Goal: Information Seeking & Learning: Learn about a topic

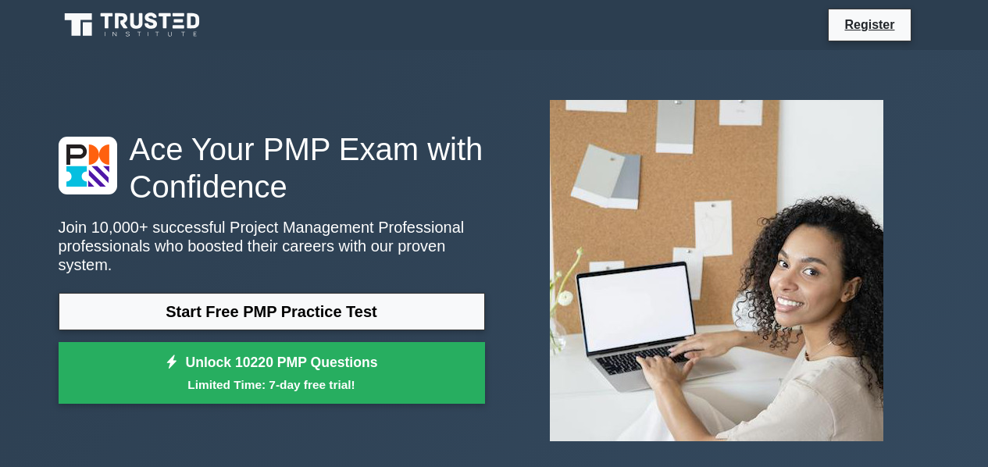
click at [374, 301] on link "Start Free PMP Practice Test" at bounding box center [272, 312] width 427 height 38
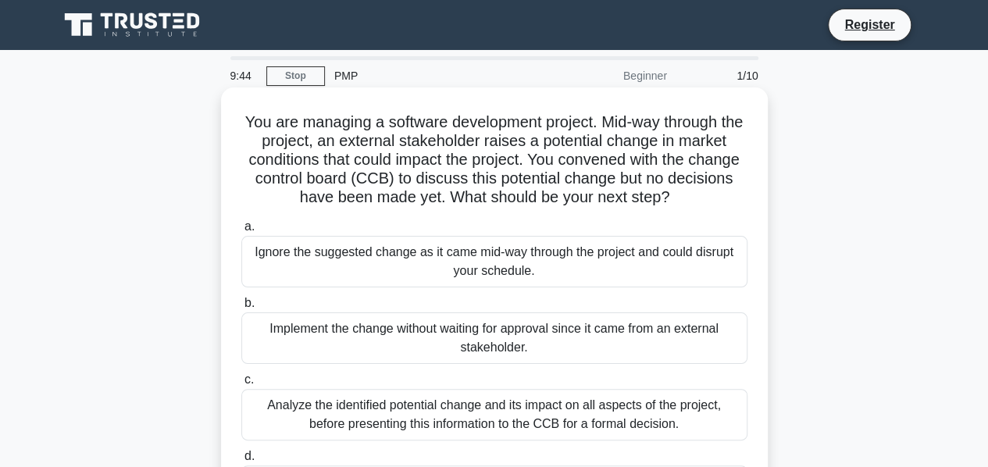
scroll to position [78, 0]
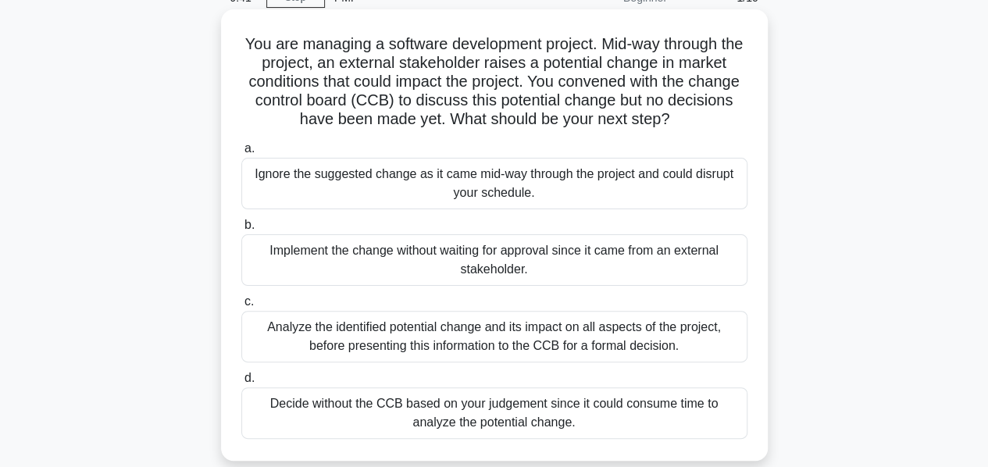
click at [627, 337] on div "Analyze the identified potential change and its impact on all aspects of the pr…" at bounding box center [494, 337] width 506 height 52
click at [241, 307] on input "c. Analyze the identified potential change and its impact on all aspects of the…" at bounding box center [241, 302] width 0 height 10
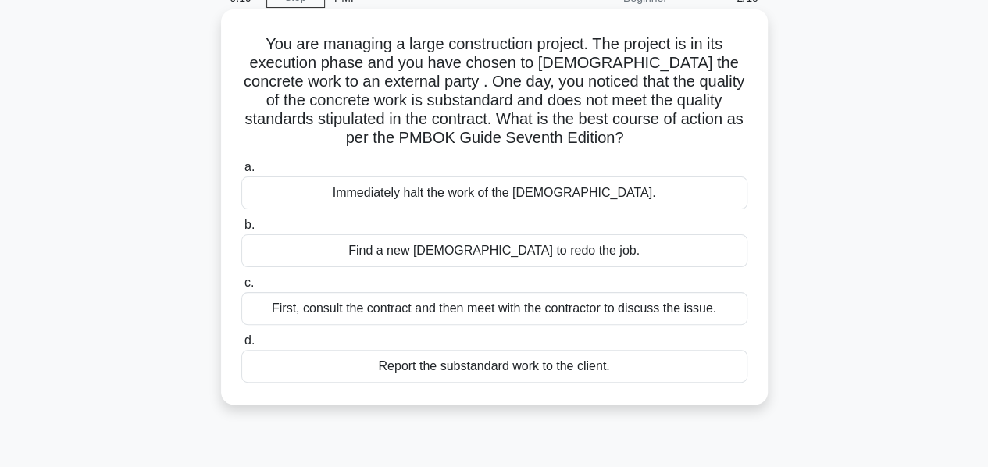
click at [615, 316] on div "First, consult the contract and then meet with the contractor to discuss the is…" at bounding box center [494, 308] width 506 height 33
click at [241, 288] on input "c. First, consult the contract and then meet with the contractor to discuss the…" at bounding box center [241, 283] width 0 height 10
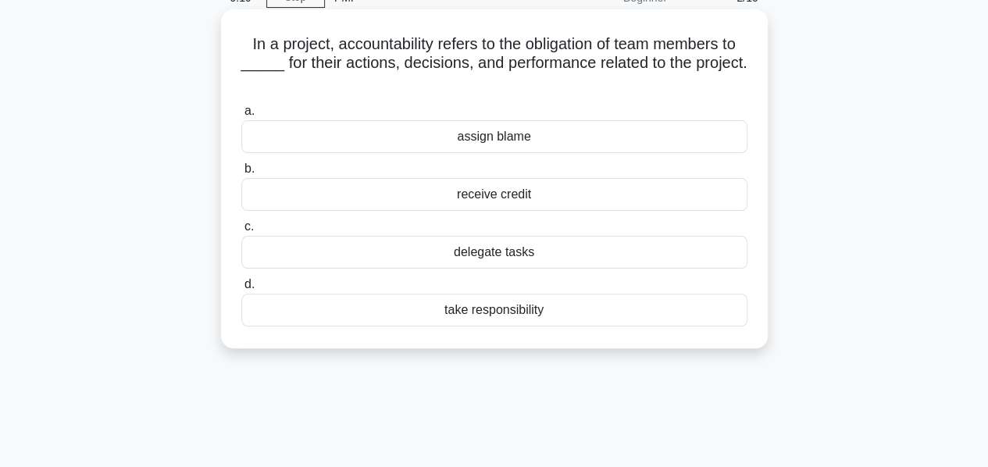
scroll to position [0, 0]
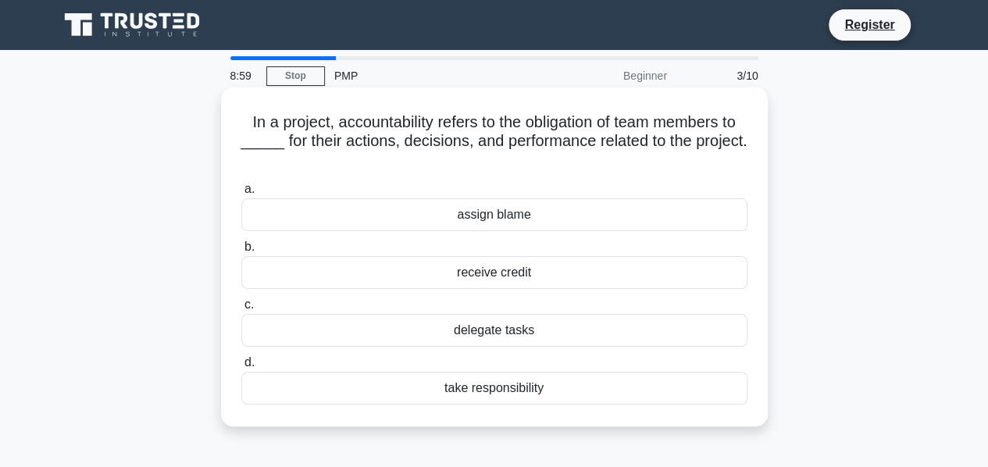
click at [535, 398] on div "take responsibility" at bounding box center [494, 388] width 506 height 33
click at [241, 368] on input "d. take responsibility" at bounding box center [241, 363] width 0 height 10
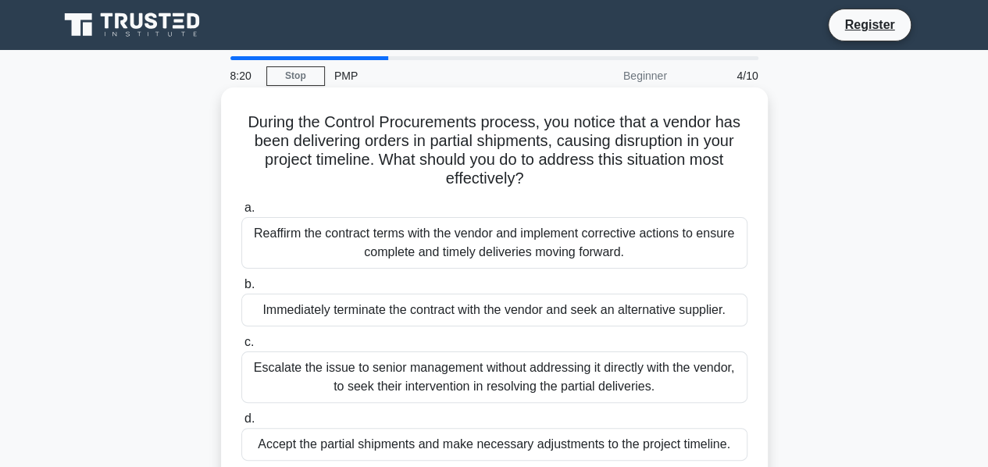
click at [395, 230] on div "Reaffirm the contract terms with the vendor and implement corrective actions to…" at bounding box center [494, 243] width 506 height 52
click at [241, 213] on input "a. Reaffirm the contract terms with the vendor and implement corrective actions…" at bounding box center [241, 208] width 0 height 10
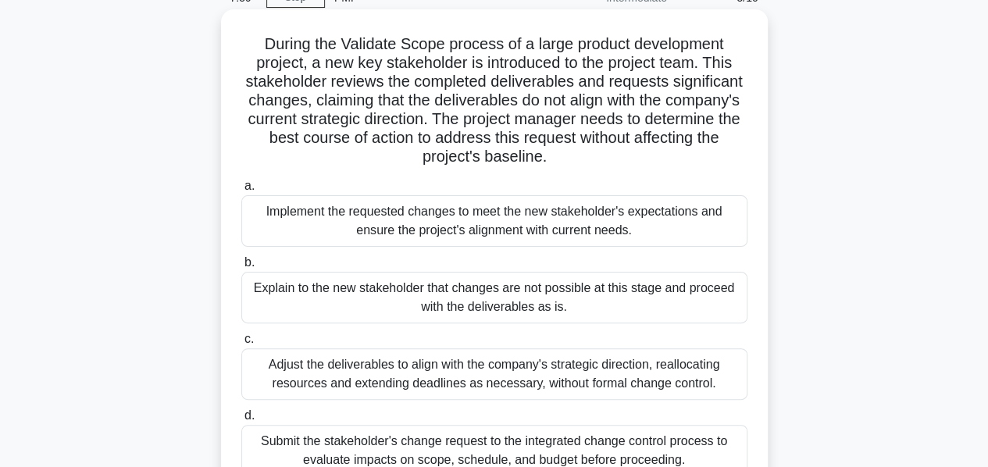
scroll to position [156, 0]
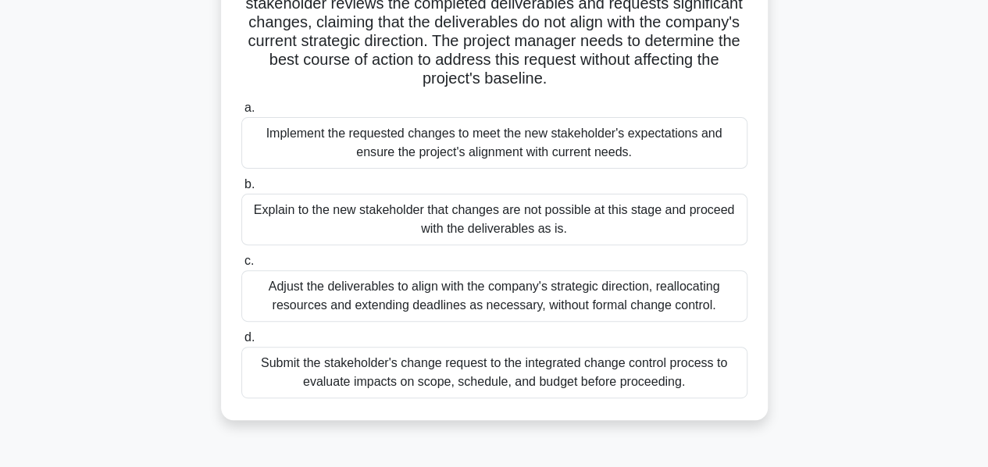
click at [516, 382] on div "Submit the stakeholder's change request to the integrated change control proces…" at bounding box center [494, 373] width 506 height 52
click at [241, 343] on input "d. Submit the stakeholder's change request to the integrated change control pro…" at bounding box center [241, 338] width 0 height 10
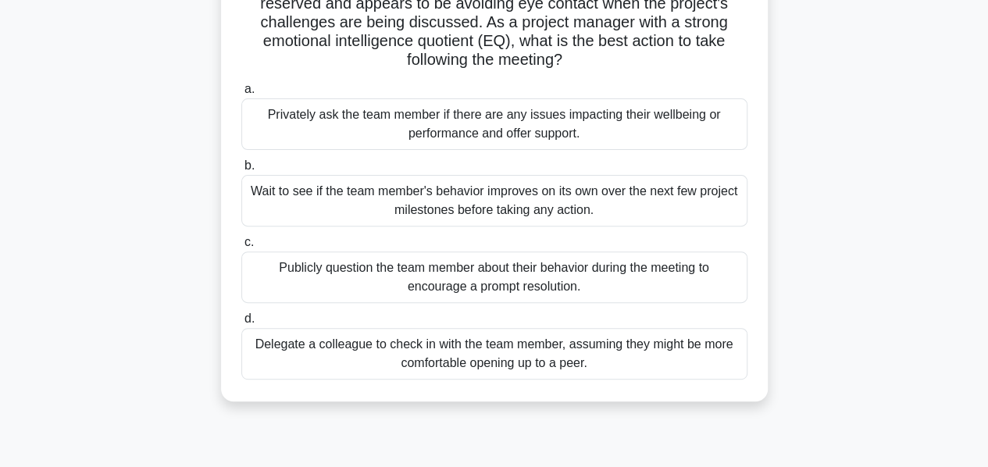
click at [391, 110] on div "Privately ask the team member if there are any issues impacting their wellbeing…" at bounding box center [494, 124] width 506 height 52
click at [241, 95] on input "a. Privately ask the team member if there are any issues impacting their wellbe…" at bounding box center [241, 89] width 0 height 10
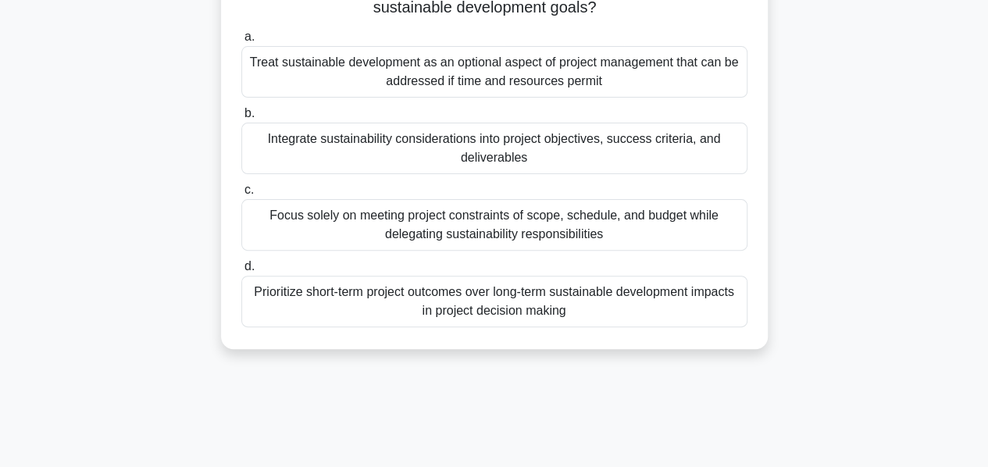
scroll to position [0, 0]
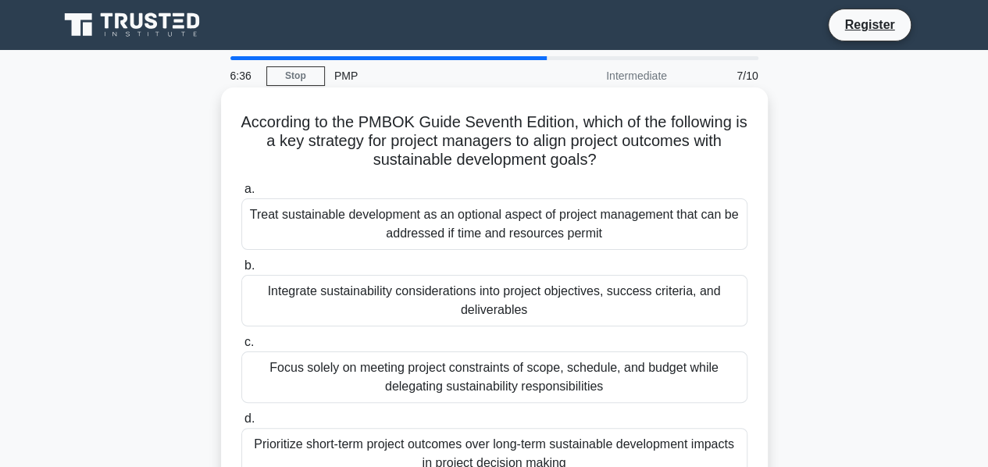
click at [453, 304] on div "Integrate sustainability considerations into project objectives, success criter…" at bounding box center [494, 301] width 506 height 52
click at [241, 271] on input "b. Integrate sustainability considerations into project objectives, success cri…" at bounding box center [241, 266] width 0 height 10
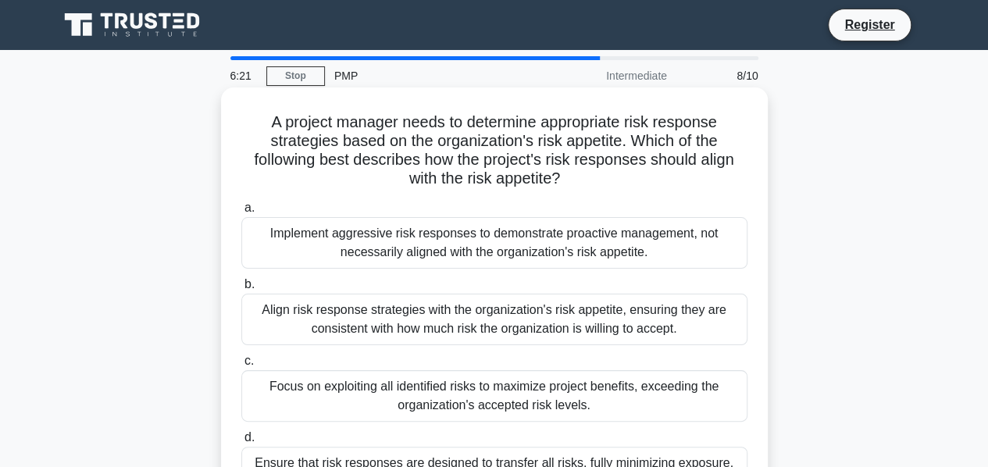
scroll to position [78, 0]
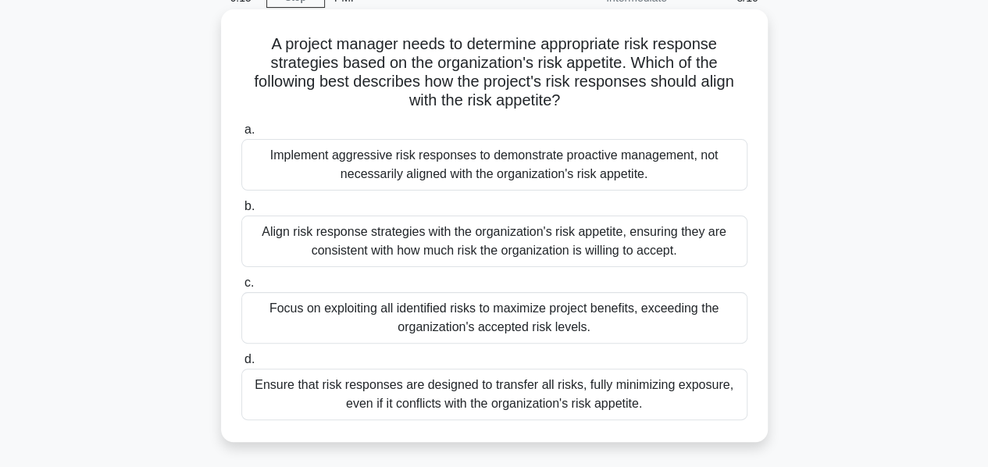
click at [344, 245] on div "Align risk response strategies with the organization's risk appetite, ensuring …" at bounding box center [494, 242] width 506 height 52
click at [241, 212] on input "b. Align risk response strategies with the organization's risk appetite, ensuri…" at bounding box center [241, 207] width 0 height 10
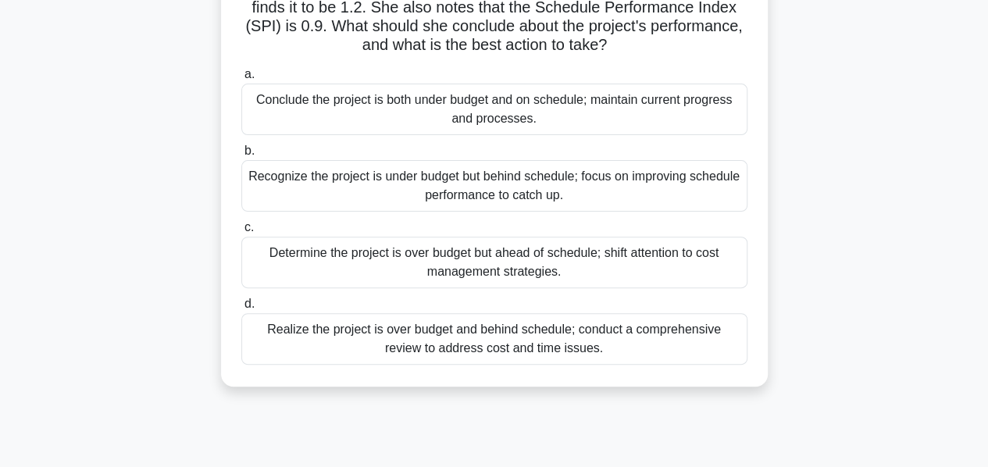
scroll to position [0, 0]
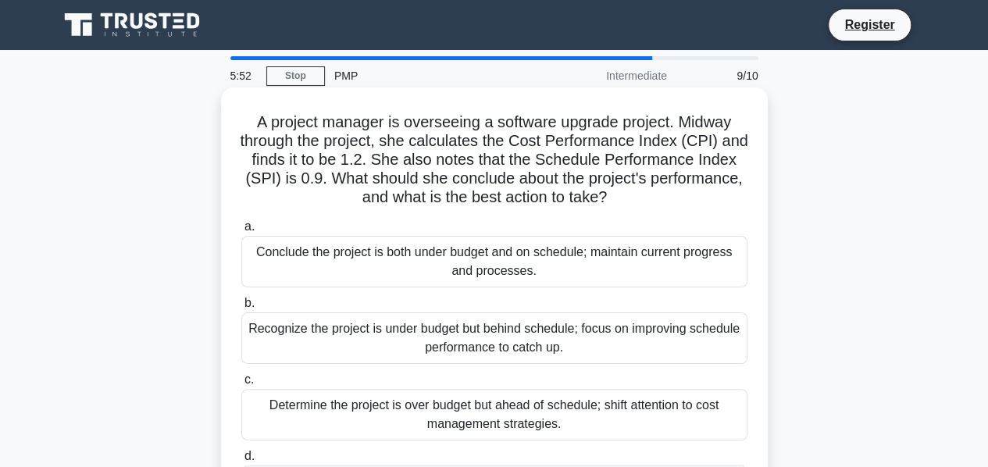
drag, startPoint x: 252, startPoint y: 126, endPoint x: 727, endPoint y: 198, distance: 481.2
click at [727, 198] on h5 "A project manager is overseeing a software upgrade project. Midway through the …" at bounding box center [494, 160] width 509 height 95
copy h5 "A project manager is overseeing a software upgrade project. Midway through the …"
click at [708, 333] on div "Recognize the project is under budget but behind schedule; focus on improving s…" at bounding box center [494, 339] width 506 height 52
click at [241, 309] on input "b. Recognize the project is under budget but behind schedule; focus on improvin…" at bounding box center [241, 303] width 0 height 10
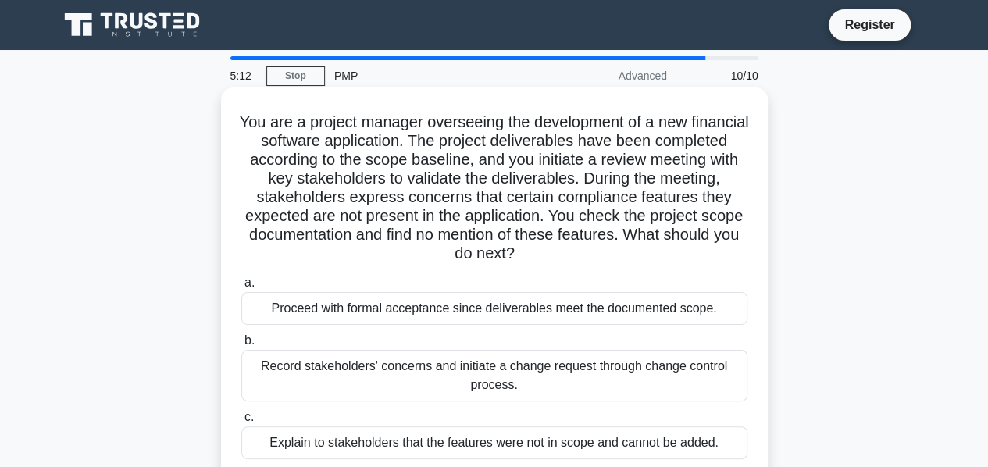
scroll to position [78, 0]
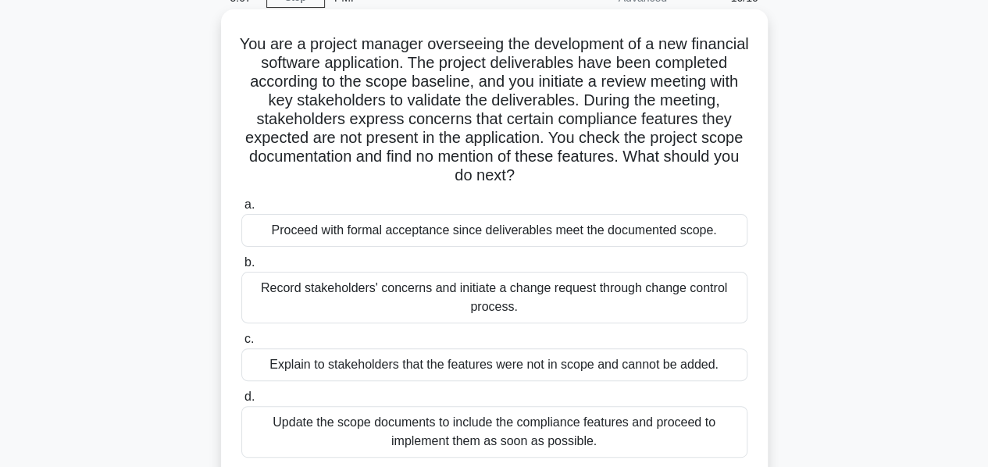
click at [553, 288] on div "Record stakeholders' concerns and initiate a change request through change cont…" at bounding box center [494, 298] width 506 height 52
click at [241, 268] on input "b. Record stakeholders' concerns and initiate a change request through change c…" at bounding box center [241, 263] width 0 height 10
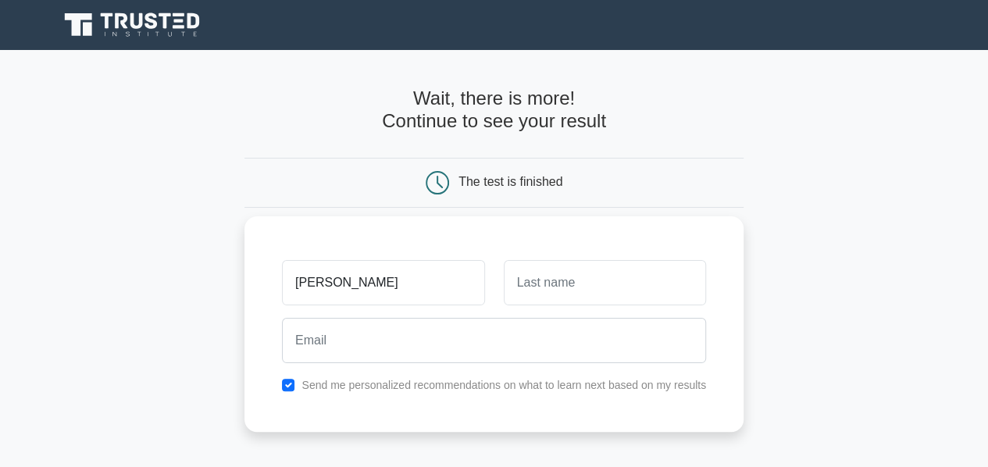
type input "amit"
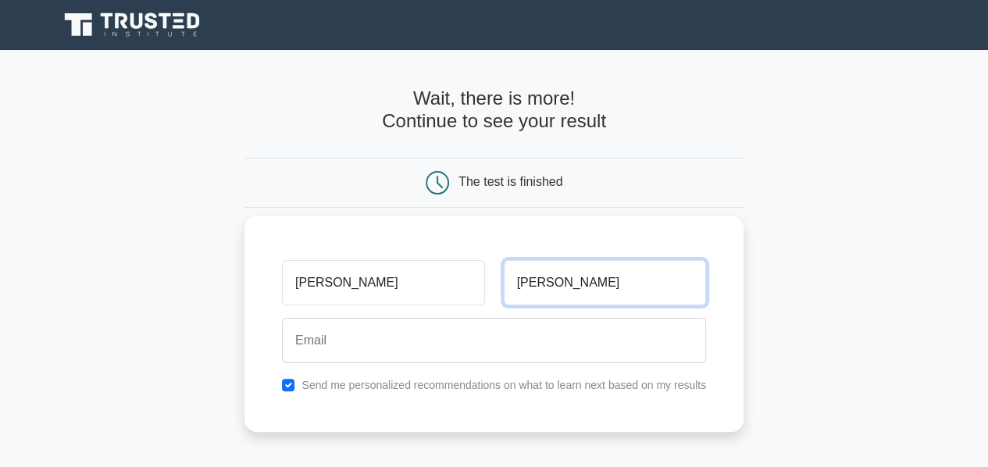
type input "trehan"
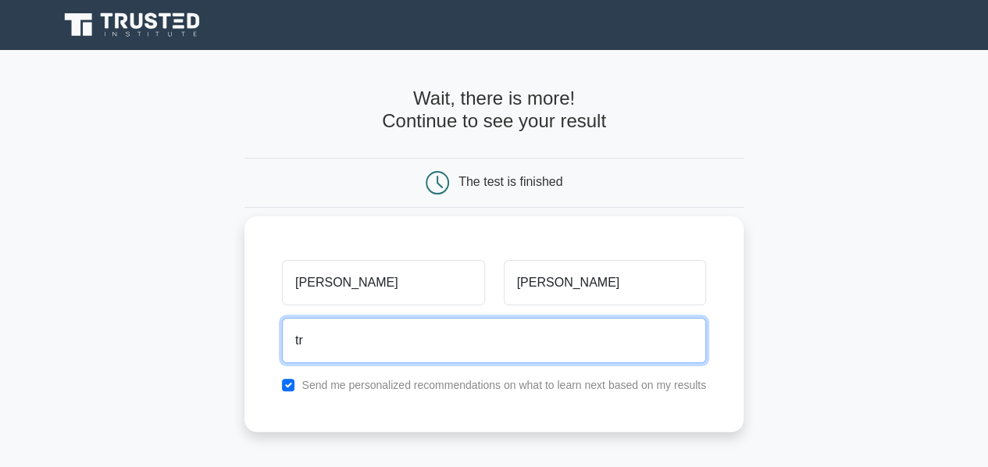
type input "t"
type input "amittrehan007@gmail.com"
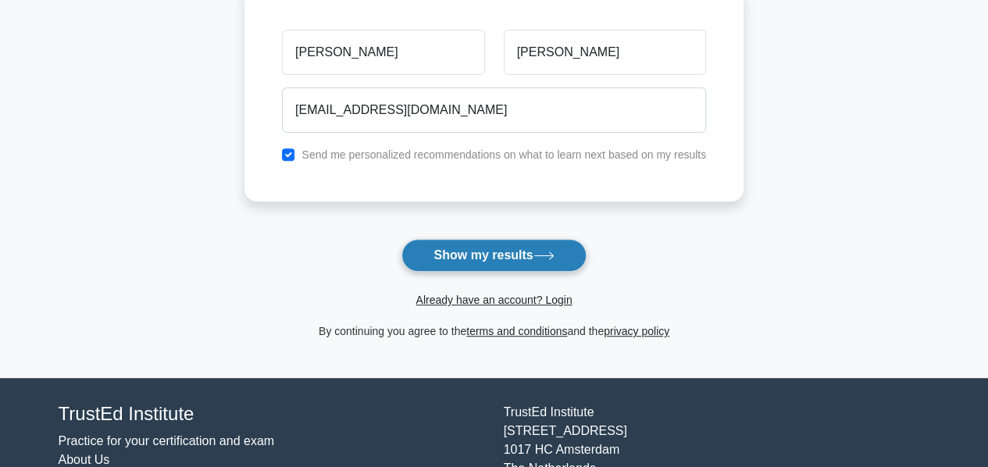
click at [507, 259] on button "Show my results" at bounding box center [494, 255] width 184 height 33
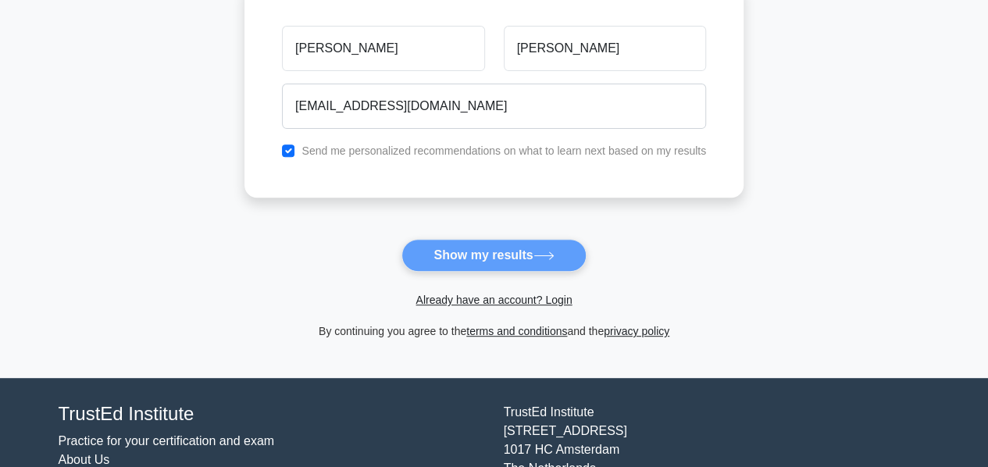
scroll to position [156, 0]
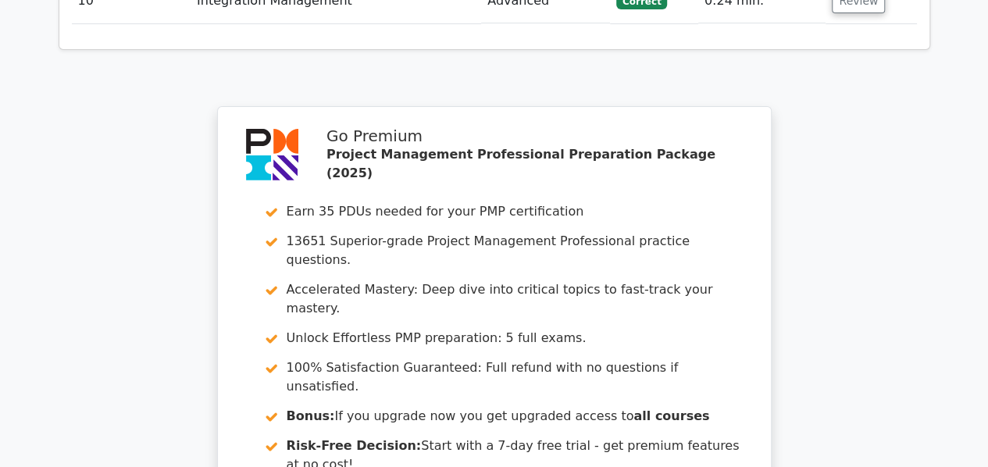
scroll to position [3035, 0]
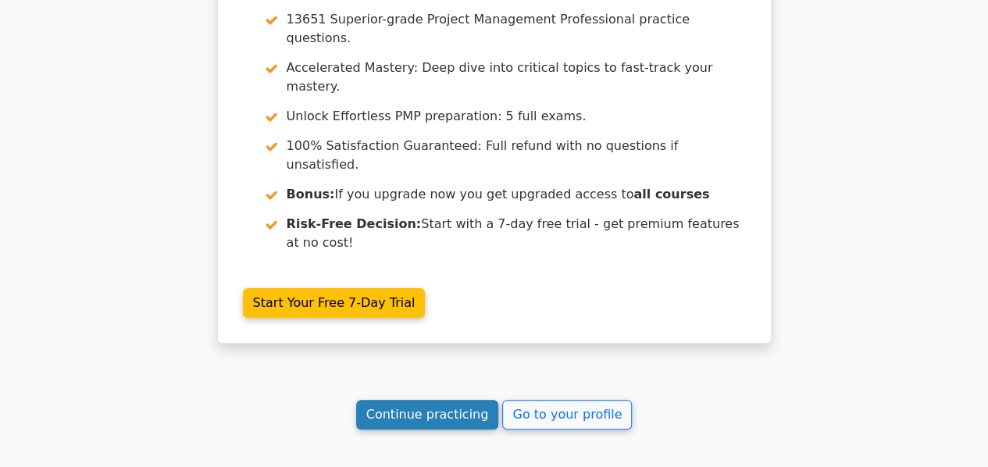
click at [451, 400] on link "Continue practicing" at bounding box center [427, 415] width 143 height 30
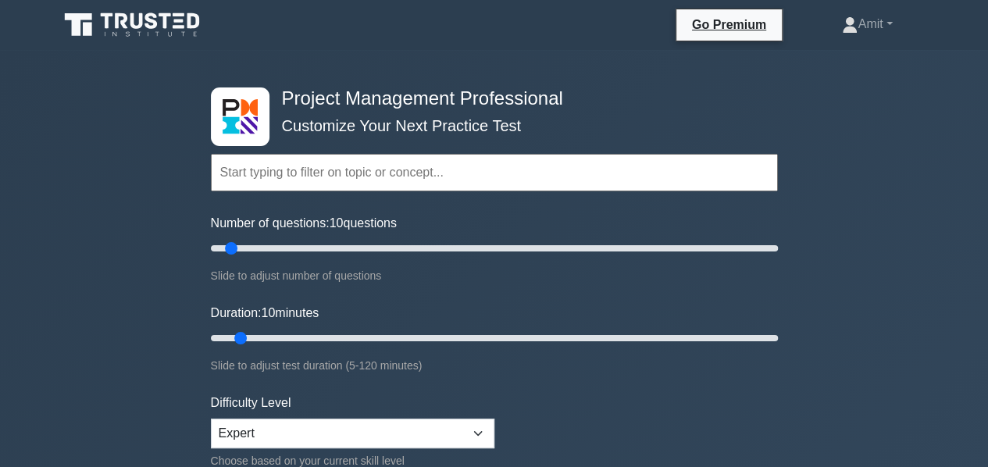
scroll to position [156, 0]
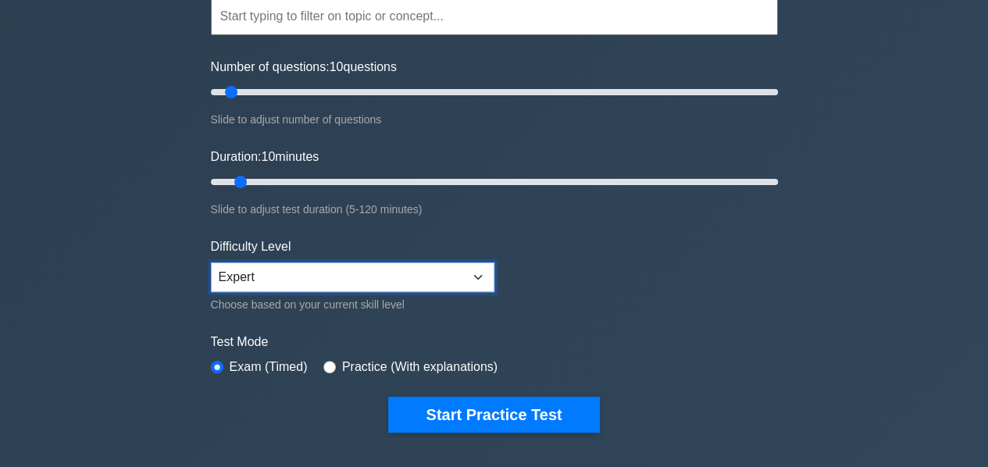
click at [441, 263] on select "Beginner Intermediate Expert" at bounding box center [353, 278] width 284 height 30
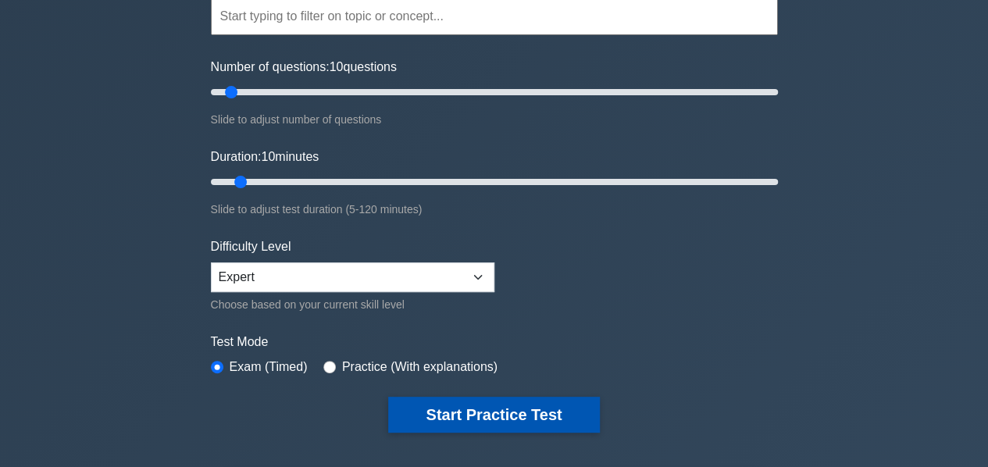
click at [481, 417] on button "Start Practice Test" at bounding box center [493, 415] width 211 height 36
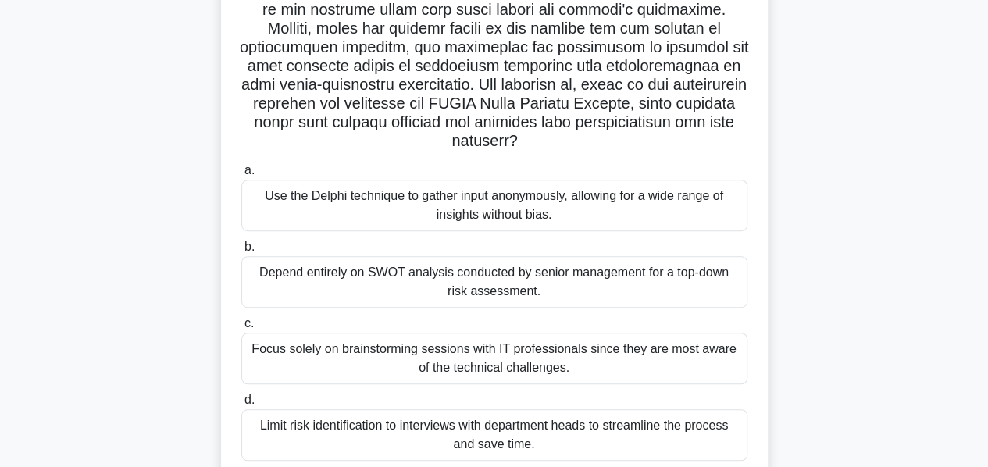
scroll to position [377, 0]
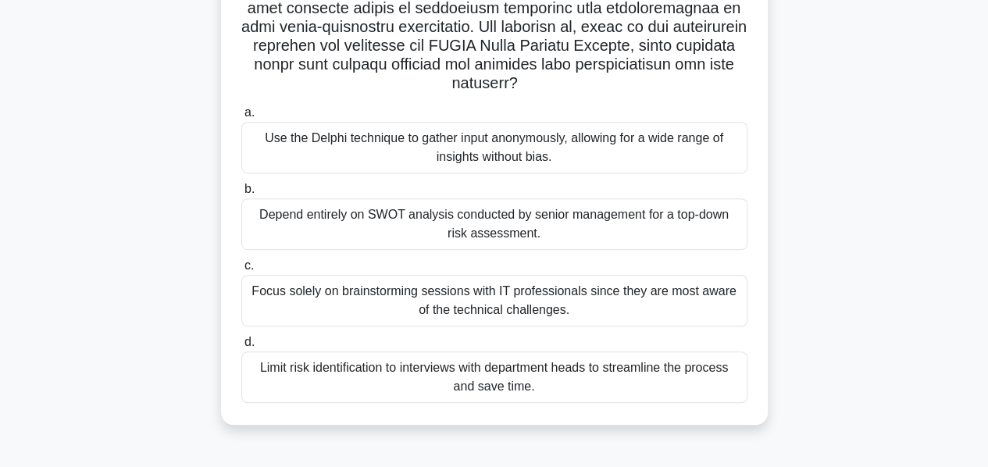
drag, startPoint x: 257, startPoint y: 115, endPoint x: 747, endPoint y: 414, distance: 574.0
click at [747, 418] on div ".spinner_0XTQ{transform-origin:center;animation:spinner_y6GP .75s linear infini…" at bounding box center [494, 68] width 547 height 714
copy div "Imagine you are a project manager for a large-scale IT project. The project is …"
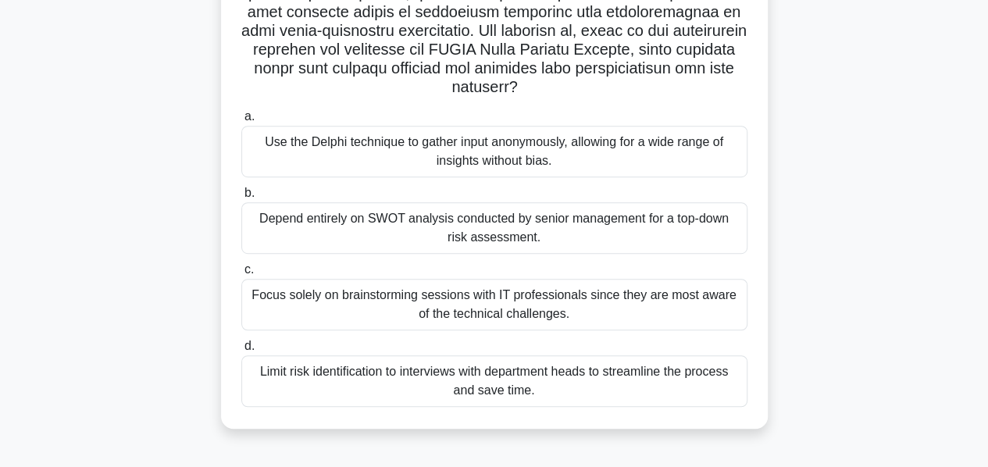
click at [3, 215] on main "8:47 Stop PMP Intermediate 1/10 .spinner_0XTQ{transform-origin:center;animation…" at bounding box center [494, 70] width 988 height 794
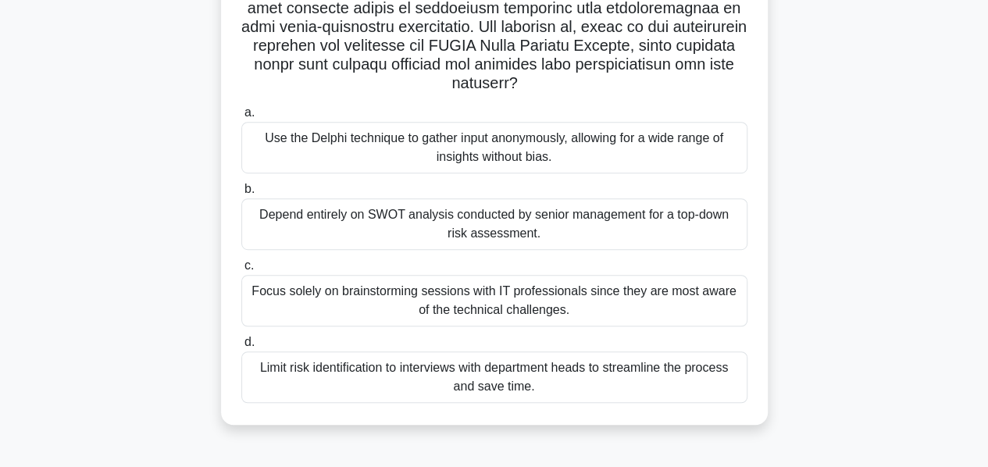
click at [561, 157] on div "Use the Delphi technique to gather input anonymously, allowing for a wide range…" at bounding box center [494, 148] width 506 height 52
click at [241, 118] on input "a. Use the Delphi technique to gather input anonymously, allowing for a wide ra…" at bounding box center [241, 113] width 0 height 10
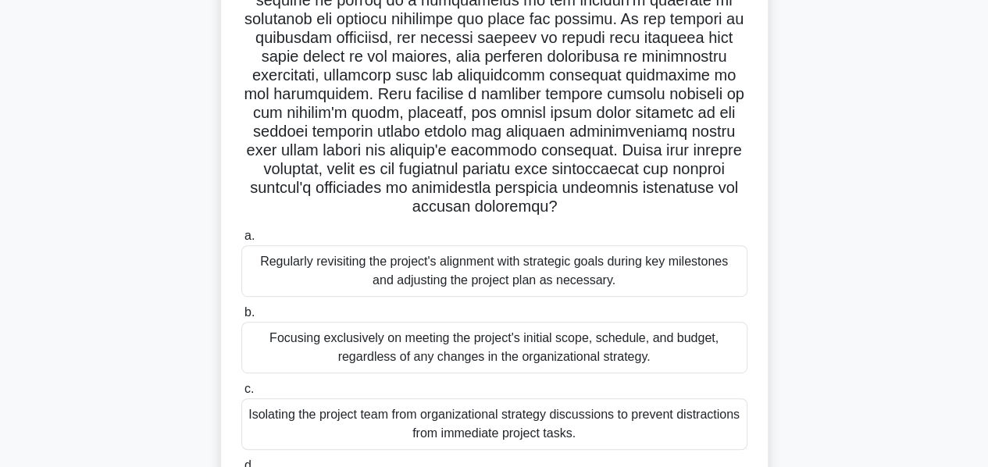
scroll to position [313, 0]
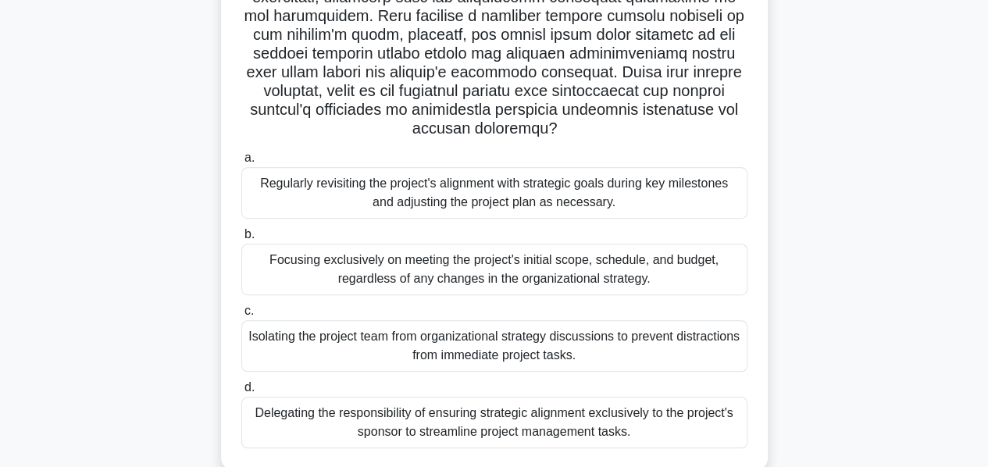
click at [573, 196] on div "Regularly revisiting the project's alignment with strategic goals during key mi…" at bounding box center [494, 193] width 506 height 52
click at [241, 163] on input "a. Regularly revisiting the project's alignment with strategic goals during key…" at bounding box center [241, 158] width 0 height 10
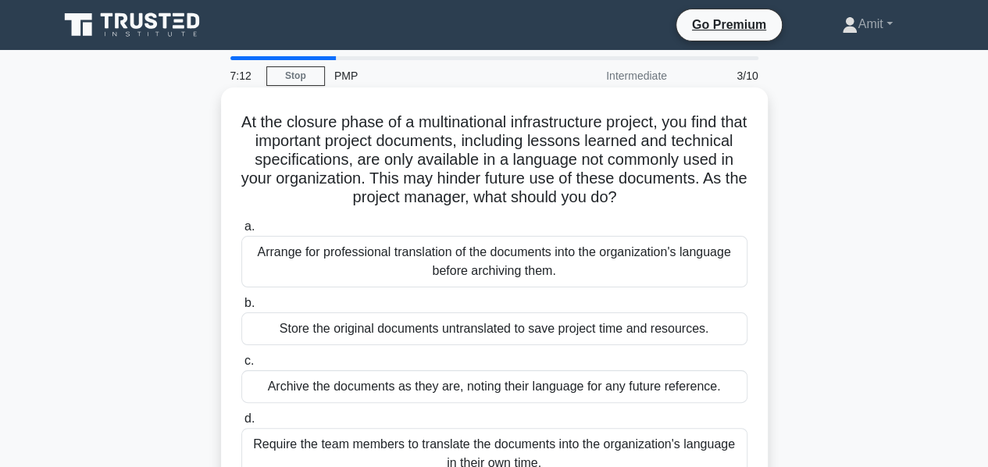
scroll to position [78, 0]
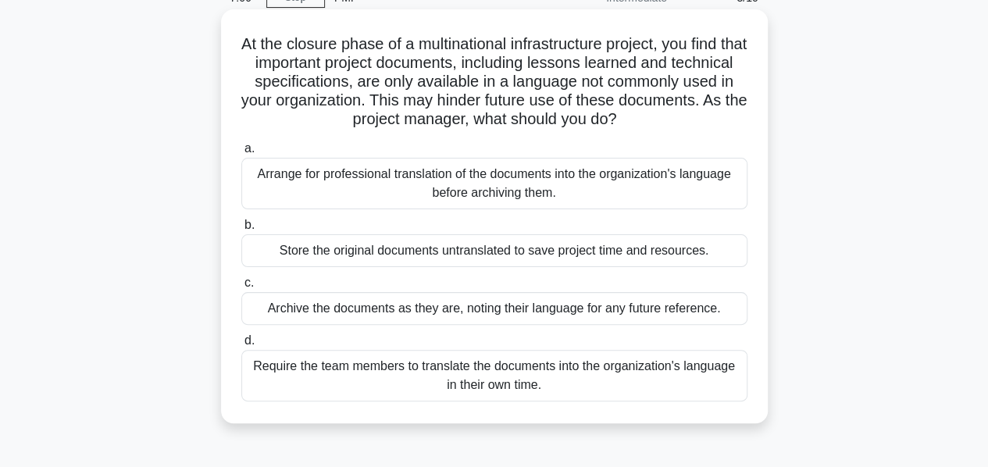
click at [480, 196] on div "Arrange for professional translation of the documents into the organization's l…" at bounding box center [494, 184] width 506 height 52
click at [241, 154] on input "a. Arrange for professional translation of the documents into the organization'…" at bounding box center [241, 149] width 0 height 10
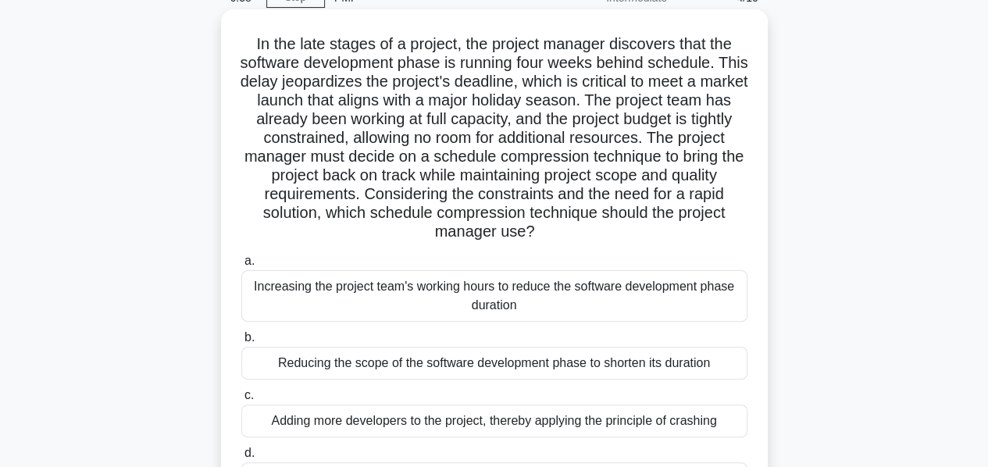
scroll to position [156, 0]
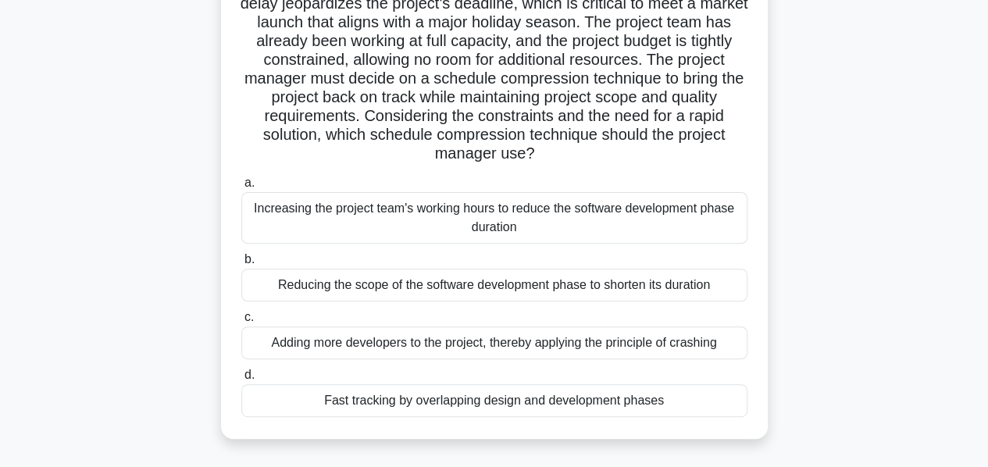
click at [441, 401] on div "Fast tracking by overlapping design and development phases" at bounding box center [494, 400] width 506 height 33
click at [241, 380] on input "d. Fast tracking by overlapping design and development phases" at bounding box center [241, 375] width 0 height 10
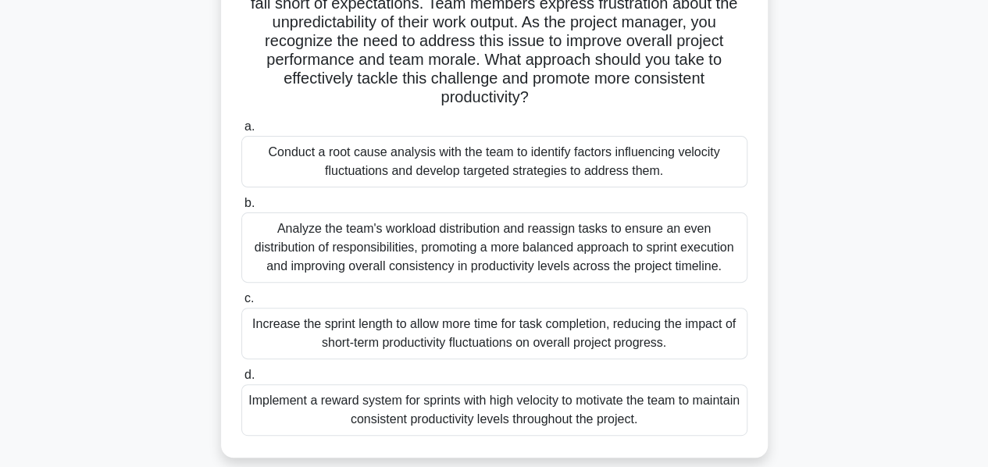
click at [384, 241] on div "Analyze the team's workload distribution and reassign tasks to ensure an even d…" at bounding box center [494, 248] width 506 height 70
click at [241, 209] on input "b. Analyze the team's workload distribution and reassign tasks to ensure an eve…" at bounding box center [241, 203] width 0 height 10
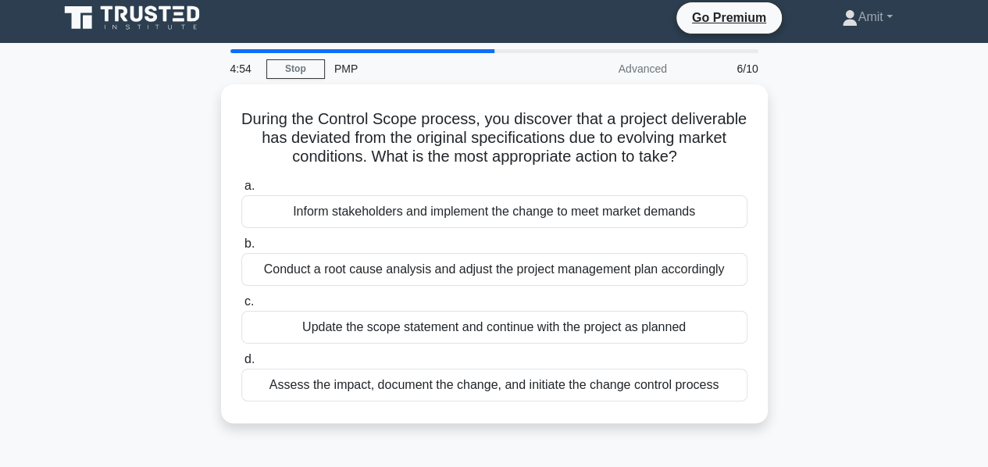
scroll to position [8, 0]
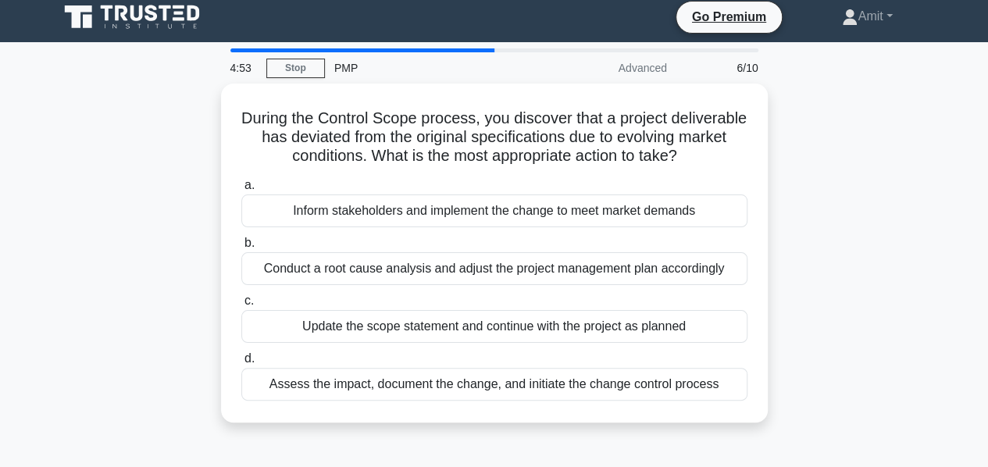
drag, startPoint x: 281, startPoint y: 116, endPoint x: 871, endPoint y: 448, distance: 677.3
click at [871, 441] on div "During the Control Scope process, you discover that a project deliverable has d…" at bounding box center [494, 263] width 891 height 358
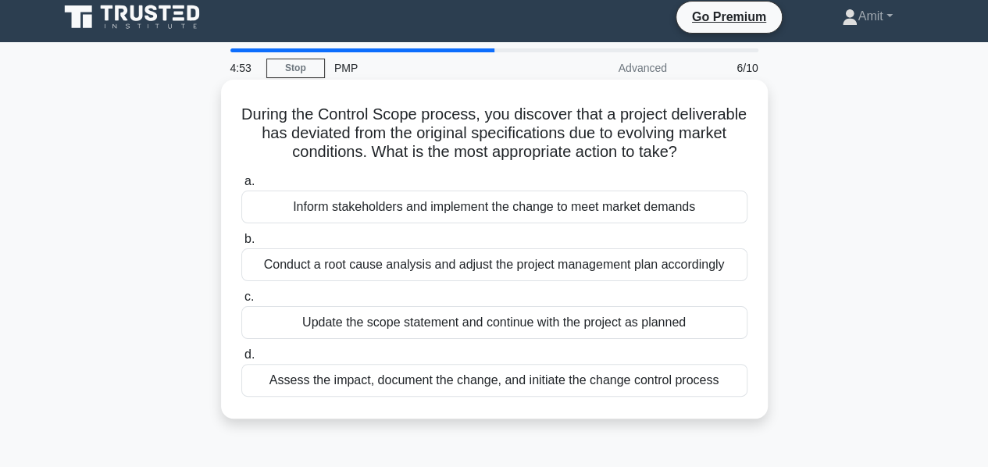
copy div "During the Control Scope process, you discover that a project deliverable has d…"
click at [365, 397] on div "Assess the impact, document the change, and initiate the change control process" at bounding box center [494, 380] width 506 height 33
click at [241, 360] on input "d. Assess the impact, document the change, and initiate the change control proc…" at bounding box center [241, 355] width 0 height 10
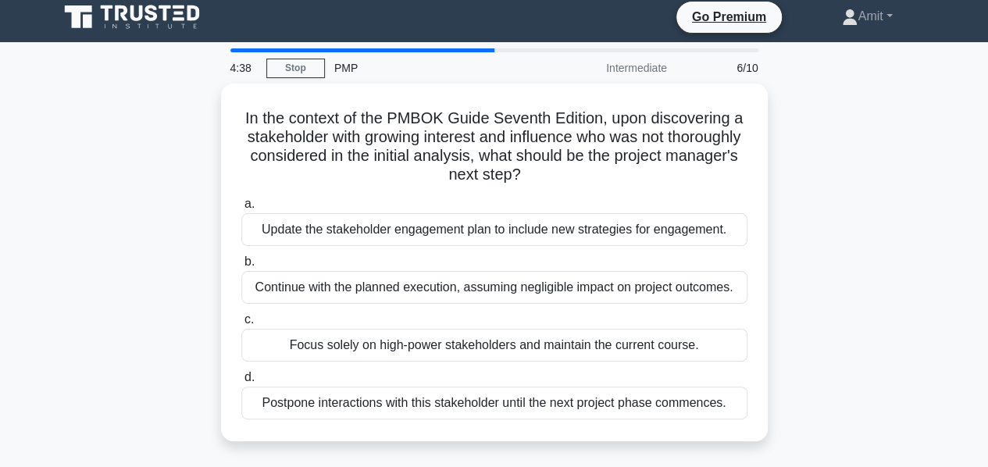
scroll to position [0, 0]
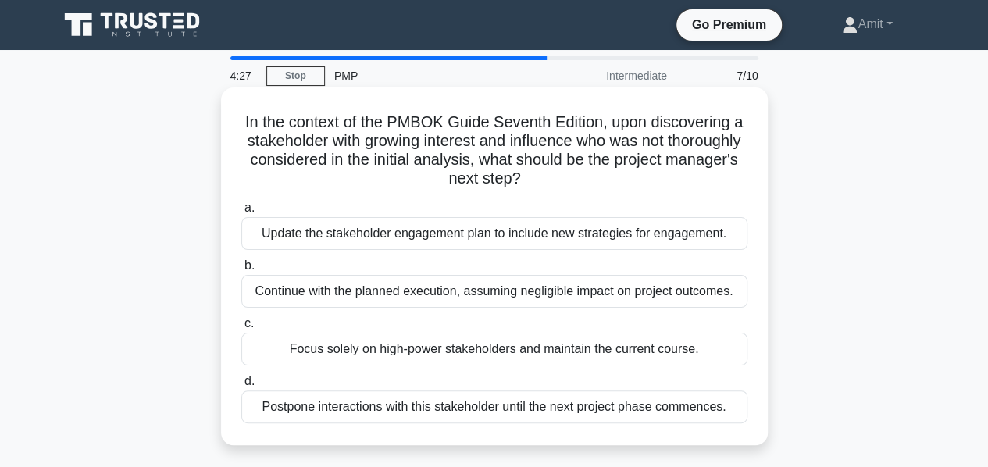
click at [427, 227] on div "Update the stakeholder engagement plan to include new strategies for engagement." at bounding box center [494, 233] width 506 height 33
click at [241, 213] on input "a. Update the stakeholder engagement plan to include new strategies for engagem…" at bounding box center [241, 208] width 0 height 10
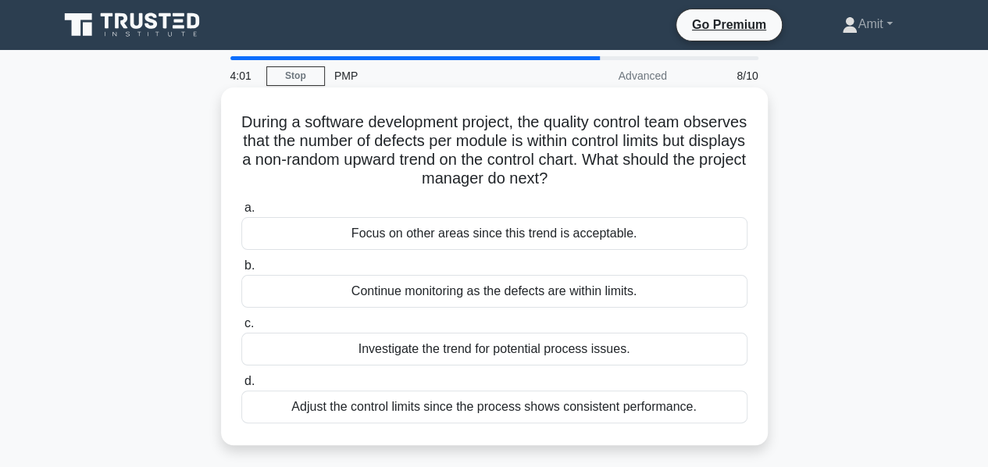
click at [570, 348] on div "Investigate the trend for potential process issues." at bounding box center [494, 349] width 506 height 33
click at [241, 329] on input "c. Investigate the trend for potential process issues." at bounding box center [241, 324] width 0 height 10
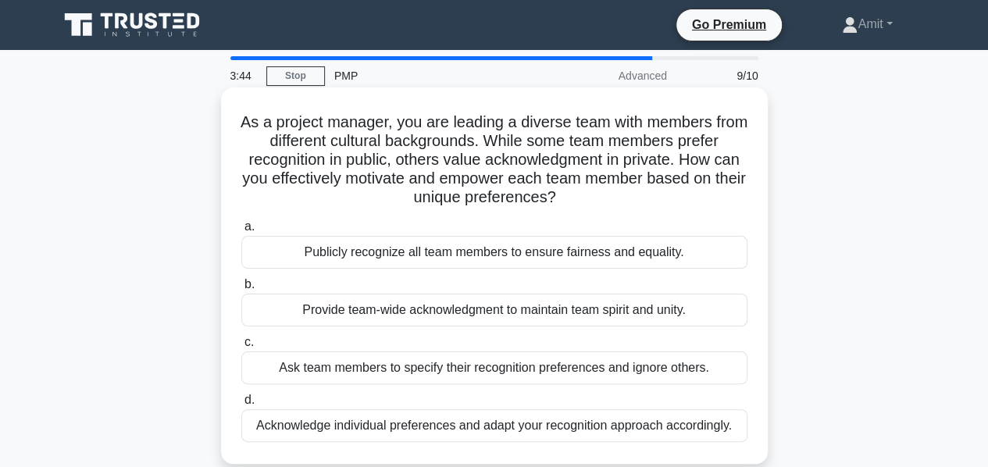
scroll to position [78, 0]
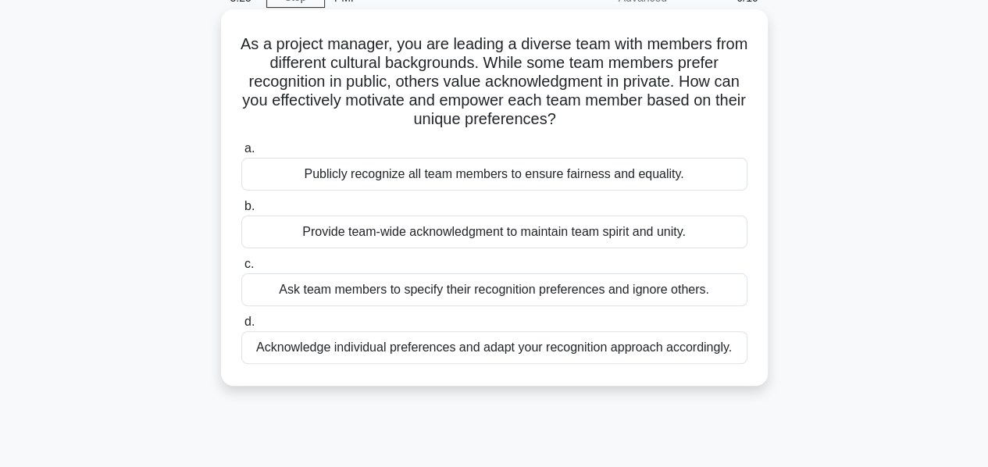
click at [452, 349] on div "Acknowledge individual preferences and adapt your recognition approach accordin…" at bounding box center [494, 347] width 506 height 33
click at [241, 327] on input "d. Acknowledge individual preferences and adapt your recognition approach accor…" at bounding box center [241, 322] width 0 height 10
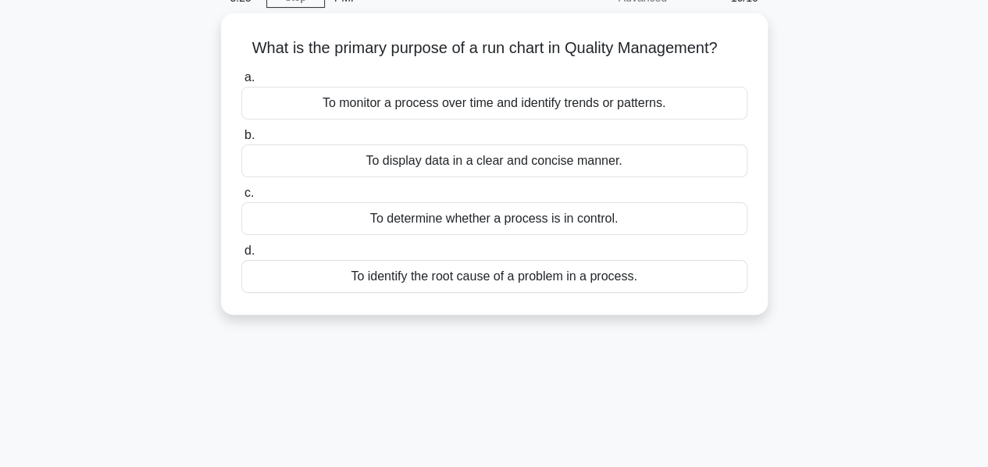
scroll to position [0, 0]
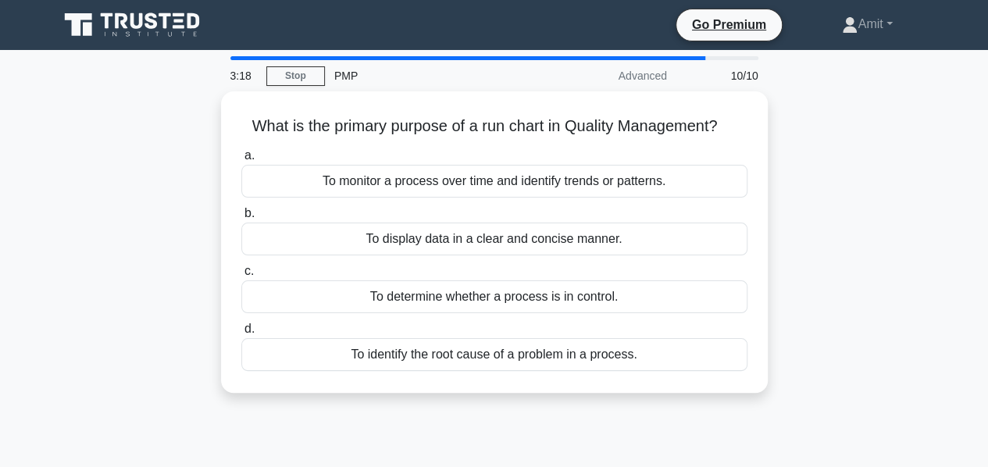
drag, startPoint x: 241, startPoint y: 123, endPoint x: 681, endPoint y: 435, distance: 540.2
click at [681, 435] on div "3:18 Stop PMP Advanced 10/10 What is the primary purpose of a run chart in Qual…" at bounding box center [494, 446] width 891 height 781
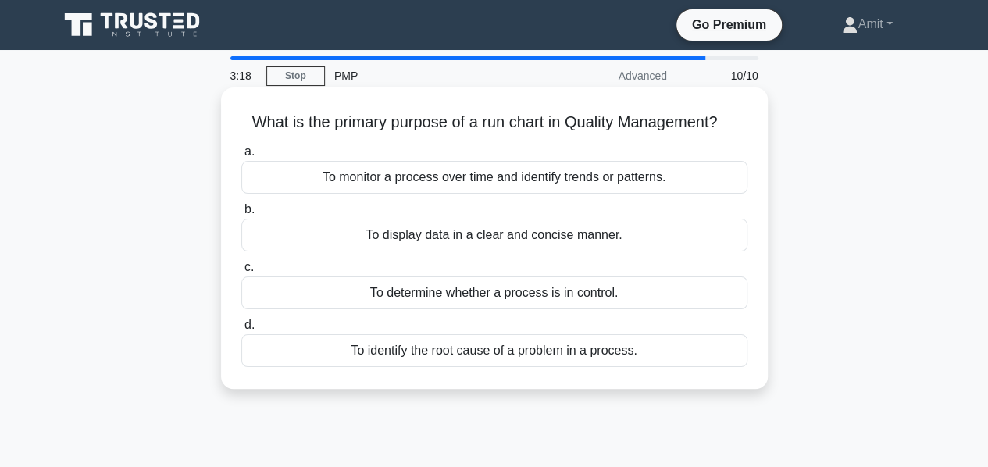
copy div "What is the primary purpose of a run chart in Quality Management? .spinner_0XTQ…"
click at [509, 173] on div "To monitor a process over time and identify trends or patterns." at bounding box center [494, 177] width 506 height 33
click at [241, 157] on input "a. To monitor a process over time and identify trends or patterns." at bounding box center [241, 152] width 0 height 10
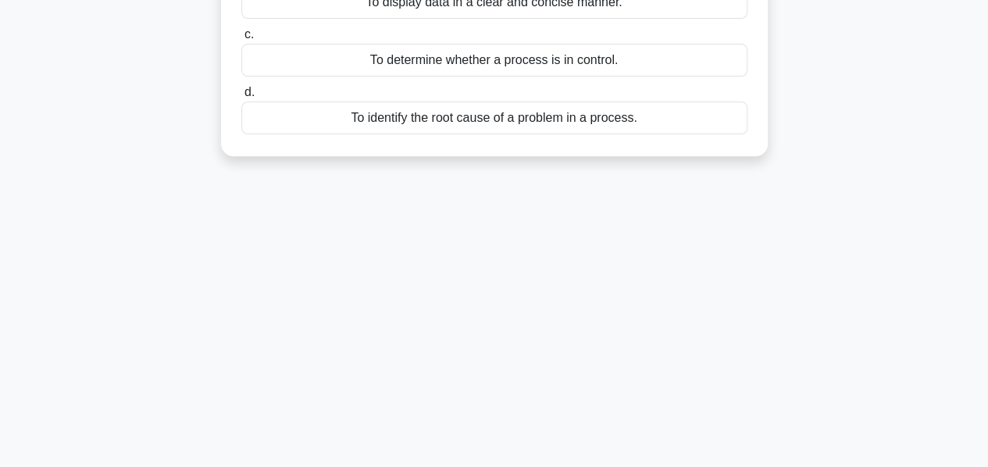
scroll to position [156, 0]
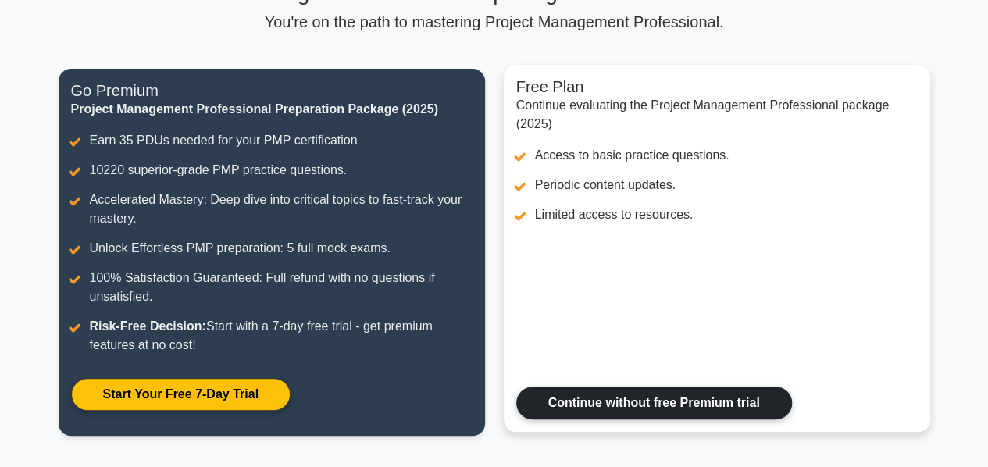
scroll to position [223, 0]
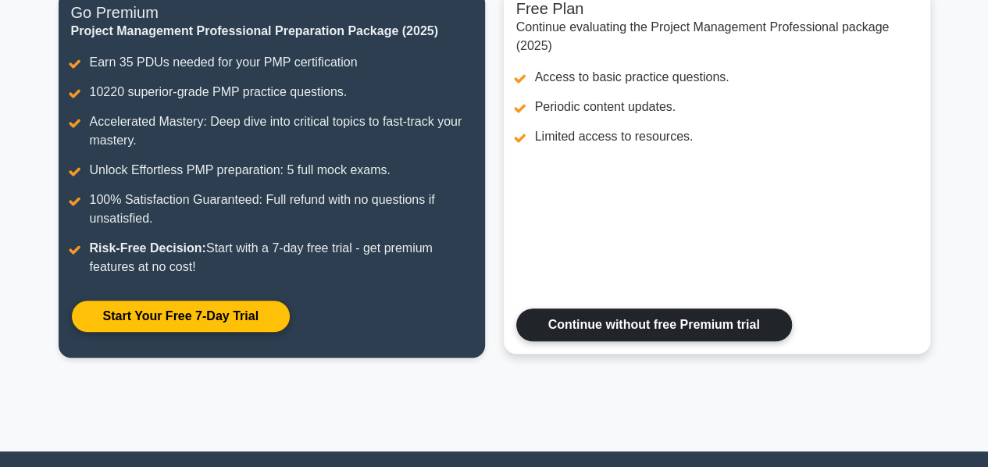
click at [670, 321] on link "Continue without free Premium trial" at bounding box center [654, 325] width 276 height 33
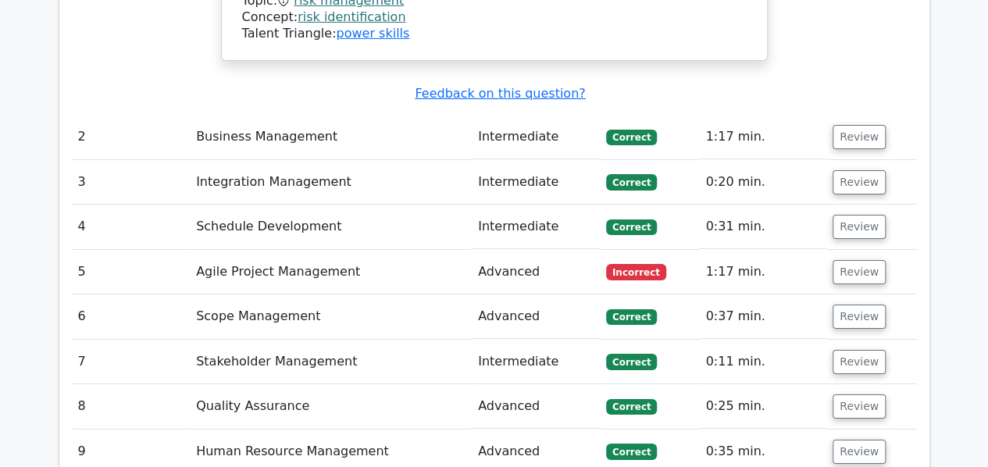
scroll to position [2578, 0]
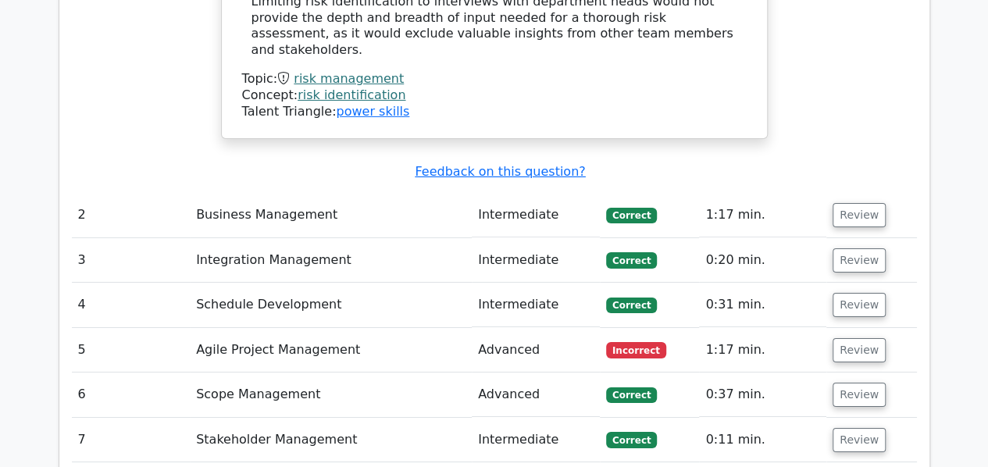
click at [295, 328] on td "Agile Project Management" at bounding box center [331, 350] width 282 height 45
click at [877, 338] on button "Review" at bounding box center [859, 350] width 53 height 24
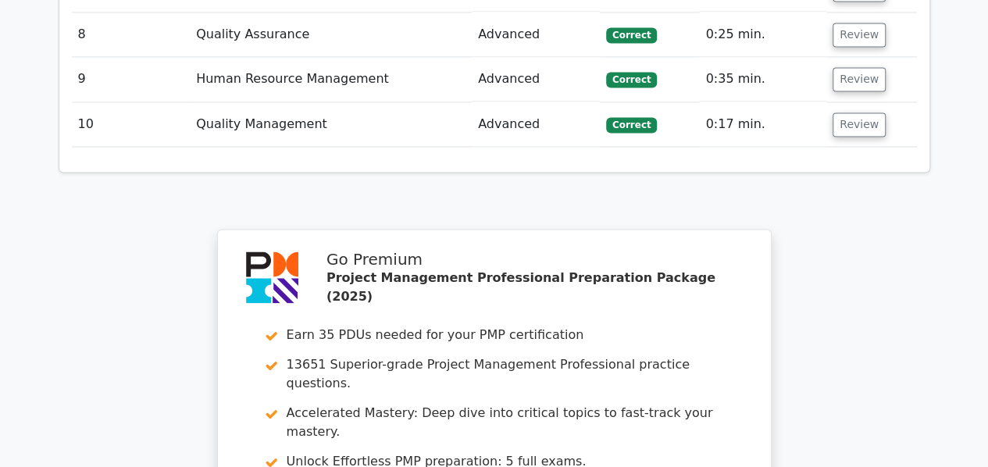
scroll to position [4494, 0]
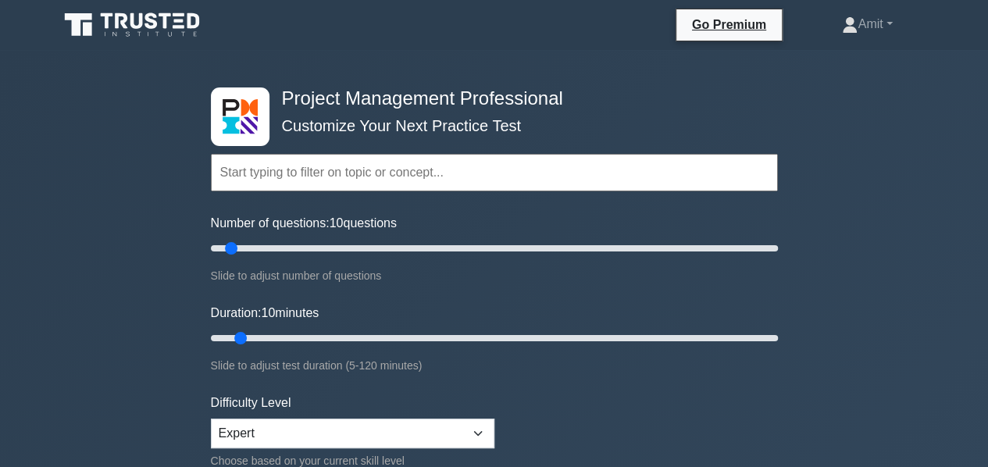
scroll to position [156, 0]
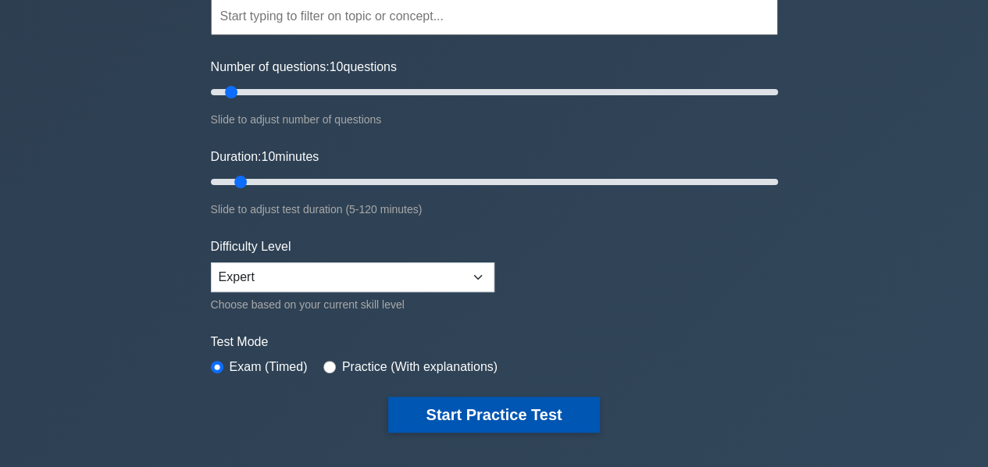
click at [481, 416] on button "Start Practice Test" at bounding box center [493, 415] width 211 height 36
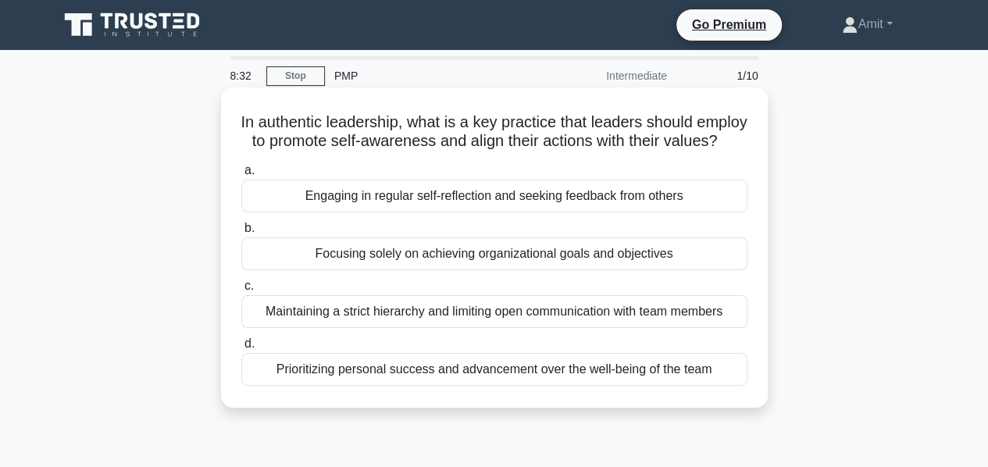
click at [447, 212] on div "Engaging in regular self-reflection and seeking feedback from others" at bounding box center [494, 196] width 506 height 33
click at [241, 176] on input "a. Engaging in regular self-reflection and seeking feedback from others" at bounding box center [241, 171] width 0 height 10
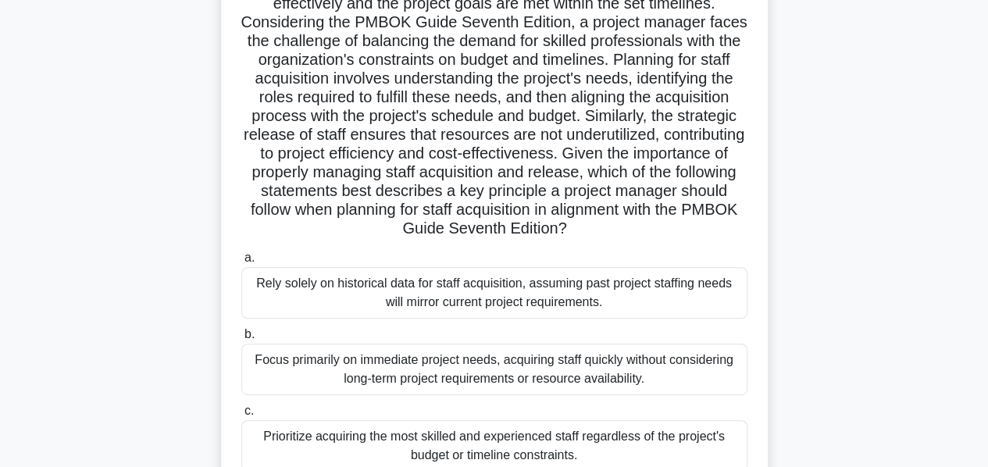
scroll to position [313, 0]
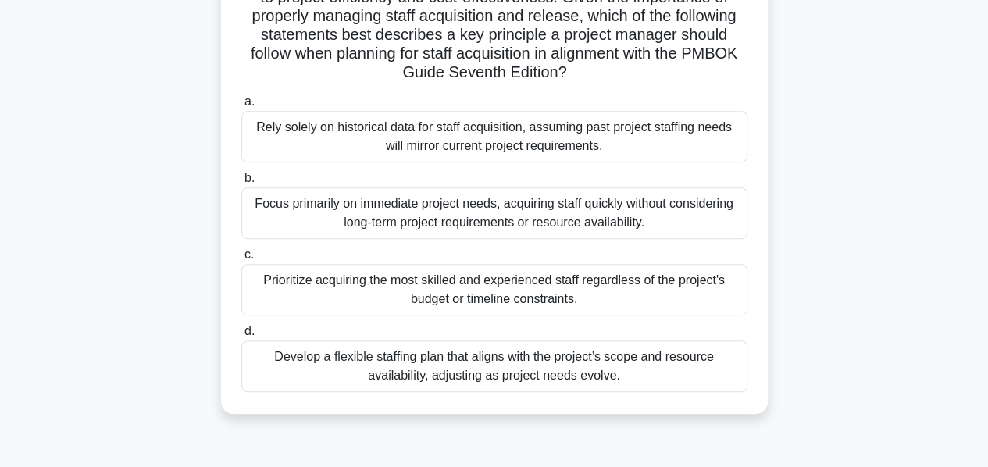
click at [648, 359] on div "Develop a flexible staffing plan that aligns with the project’s scope and resou…" at bounding box center [494, 367] width 506 height 52
click at [241, 337] on input "d. Develop a flexible staffing plan that aligns with the project’s scope and re…" at bounding box center [241, 332] width 0 height 10
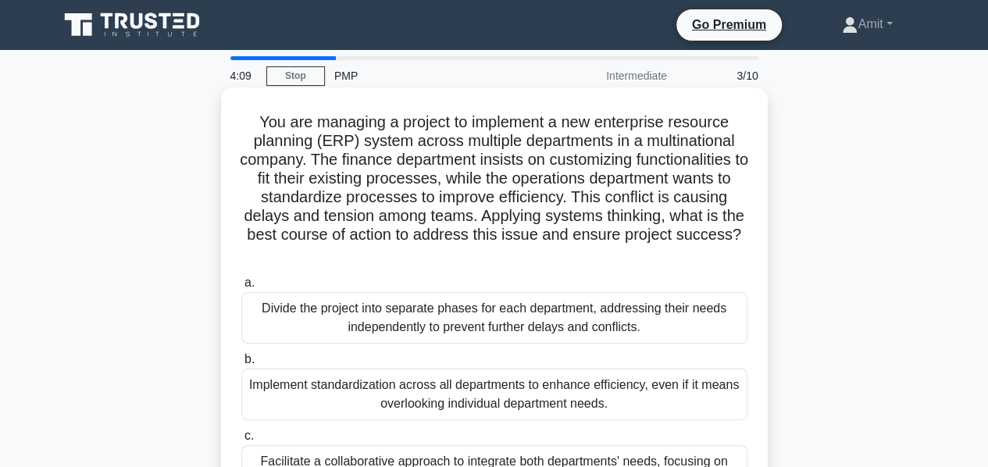
scroll to position [78, 0]
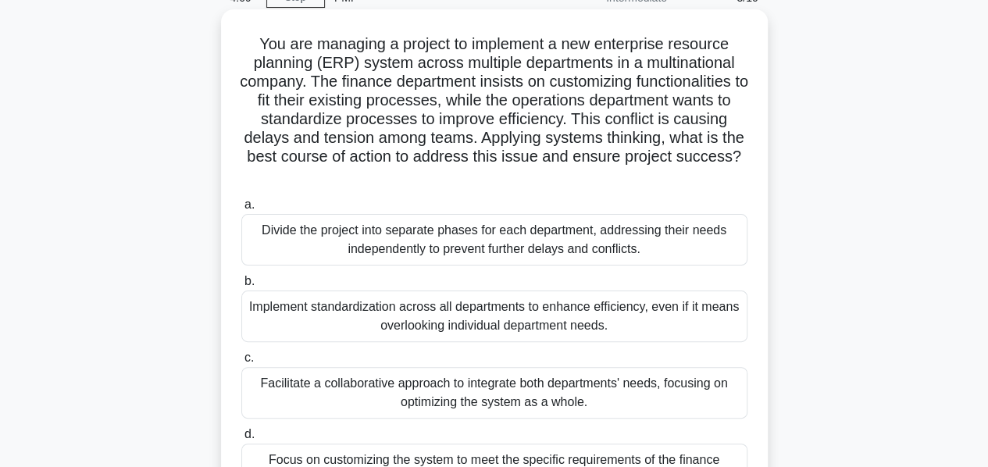
click at [570, 376] on div "Facilitate a collaborative approach to integrate both departments' needs, focus…" at bounding box center [494, 393] width 506 height 52
click at [241, 363] on input "c. Facilitate a collaborative approach to integrate both departments' needs, fo…" at bounding box center [241, 358] width 0 height 10
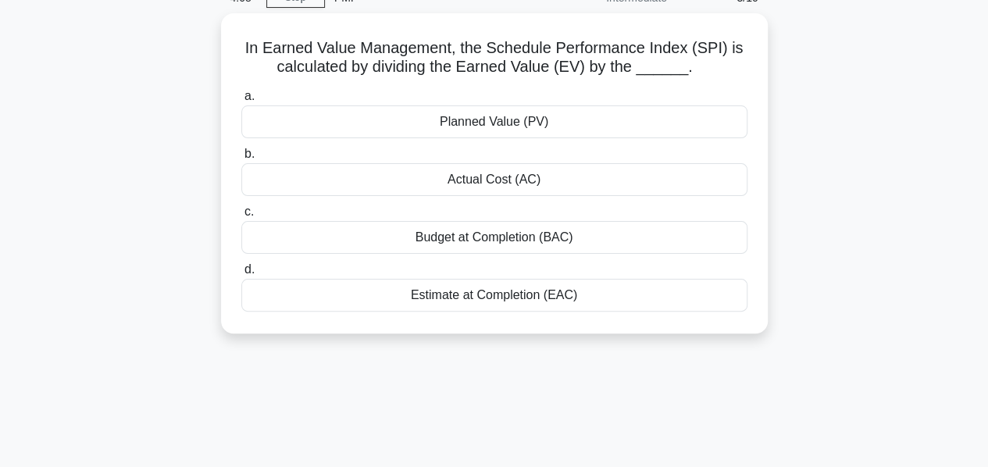
scroll to position [0, 0]
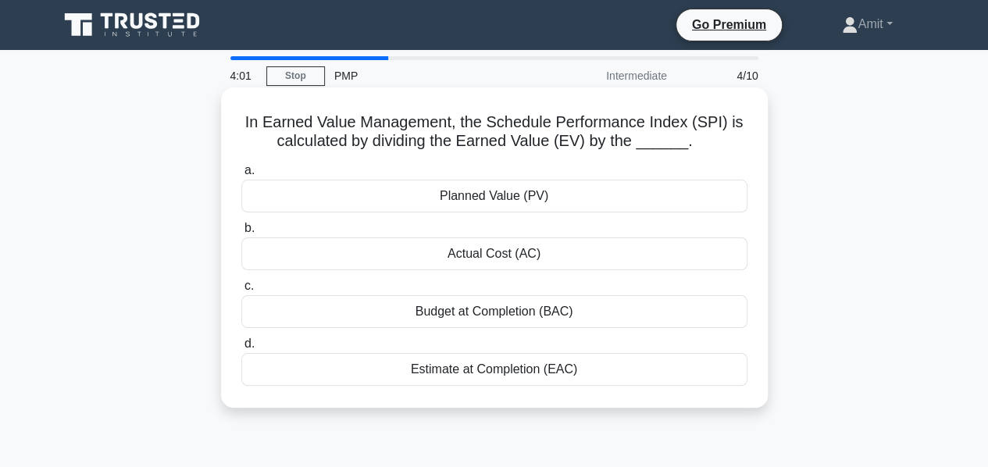
click at [530, 202] on div "Planned Value (PV)" at bounding box center [494, 196] width 506 height 33
click at [241, 176] on input "a. Planned Value (PV)" at bounding box center [241, 171] width 0 height 10
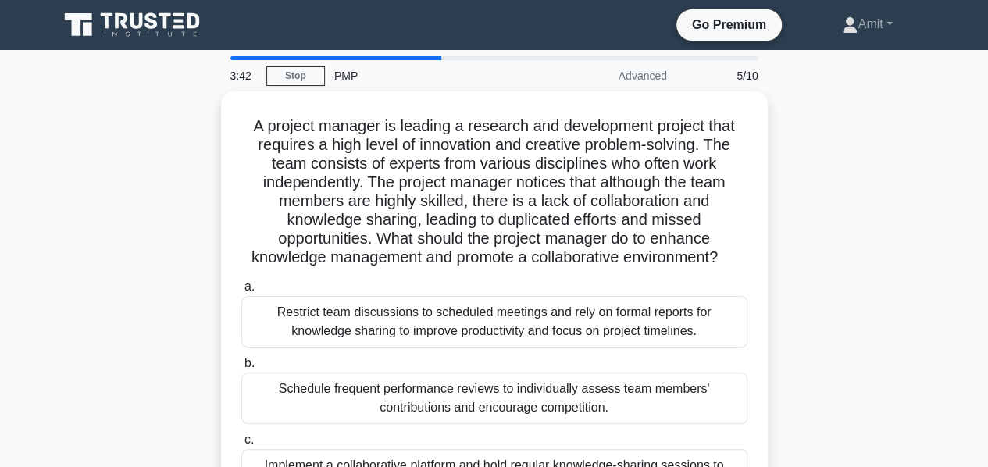
scroll to position [78, 0]
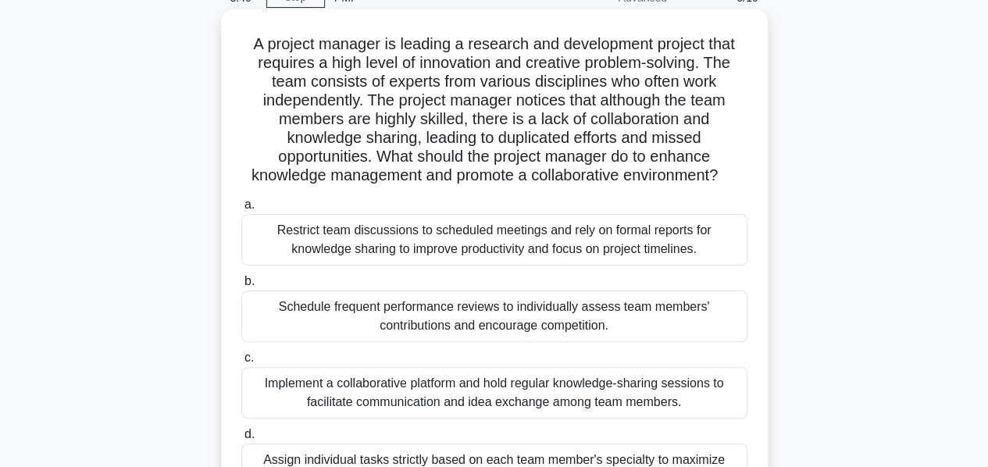
click at [627, 405] on div "Implement a collaborative platform and hold regular knowledge-sharing sessions …" at bounding box center [494, 393] width 506 height 52
click at [241, 363] on input "c. Implement a collaborative platform and hold regular knowledge-sharing sessio…" at bounding box center [241, 358] width 0 height 10
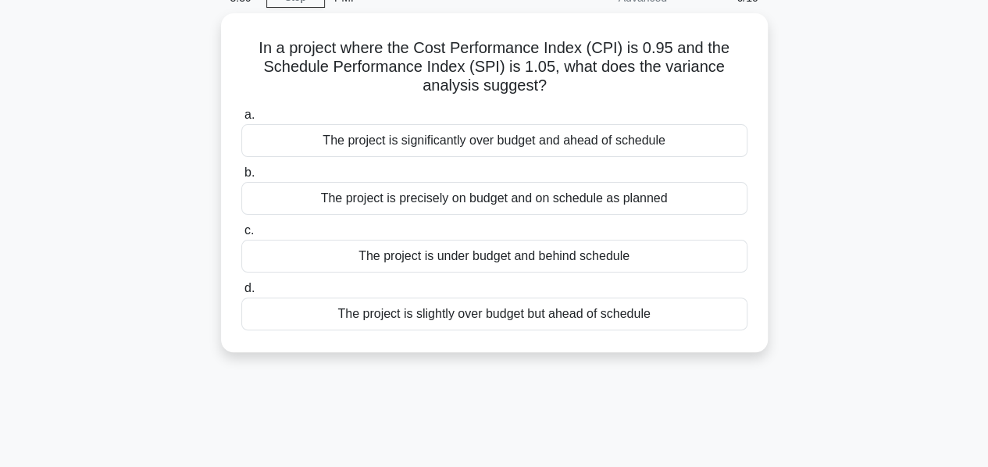
scroll to position [0, 0]
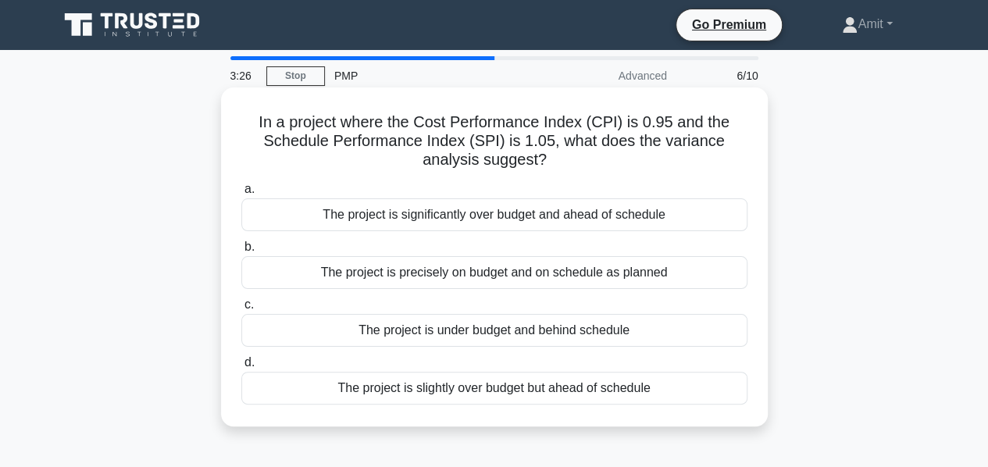
click at [573, 218] on div "The project is significantly over budget and ahead of schedule" at bounding box center [494, 214] width 506 height 33
click at [241, 195] on input "a. The project is significantly over budget and ahead of schedule" at bounding box center [241, 189] width 0 height 10
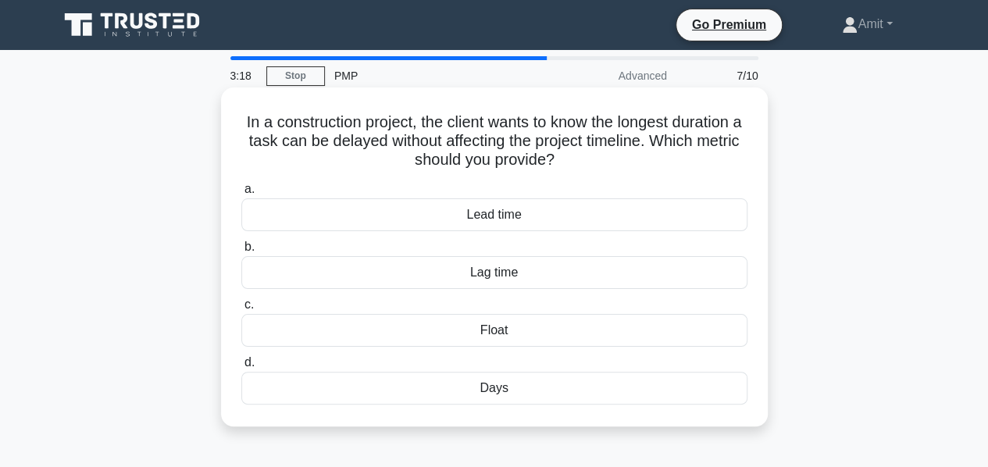
drag, startPoint x: 244, startPoint y: 126, endPoint x: 548, endPoint y: 421, distance: 423.8
click at [548, 421] on div "In a construction project, the client wants to know the longest duration a task…" at bounding box center [494, 257] width 547 height 339
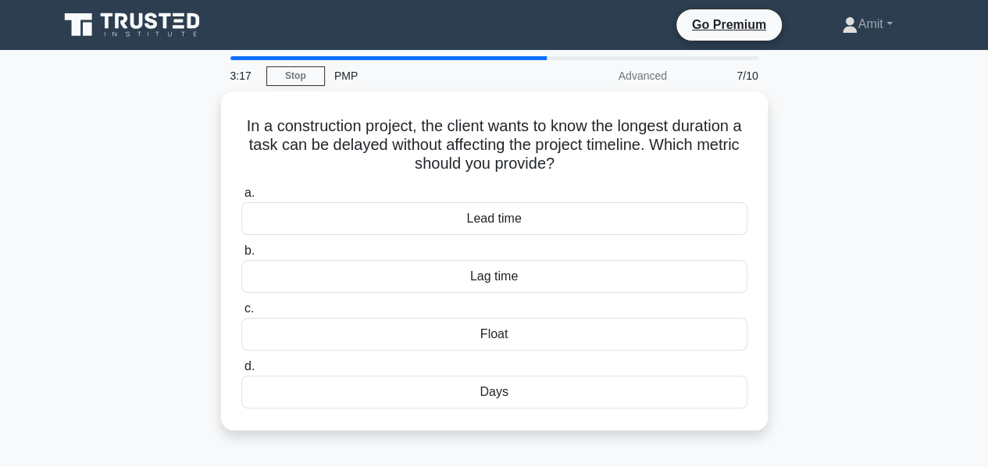
copy div "n a construction project, the client wants to know the longest duration a task …"
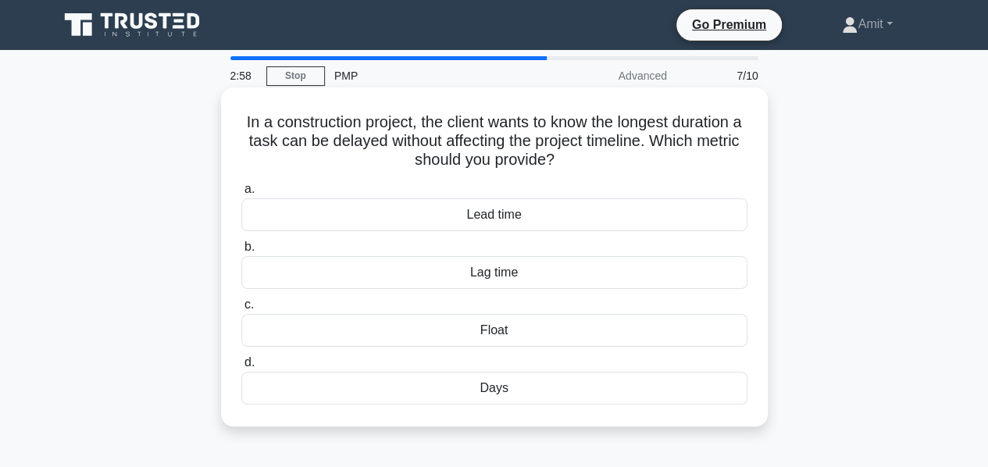
click at [511, 331] on div "Float" at bounding box center [494, 330] width 506 height 33
click at [241, 310] on input "c. Float" at bounding box center [241, 305] width 0 height 10
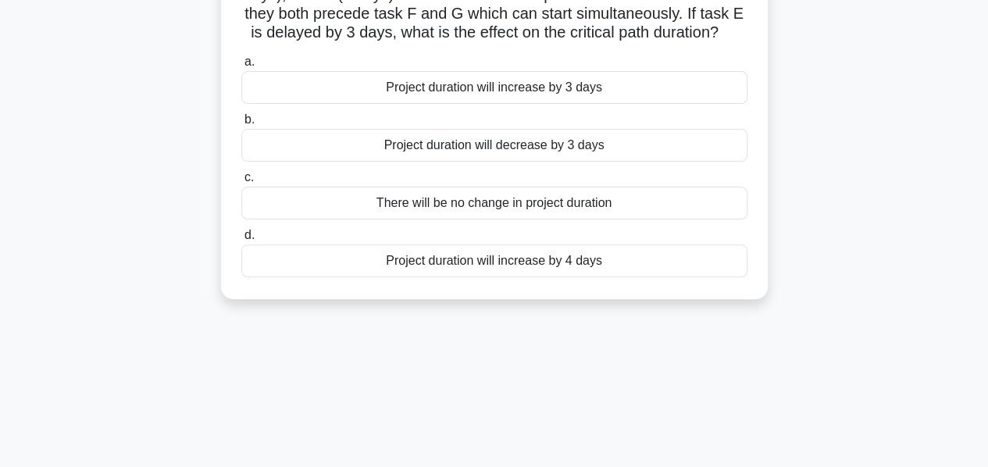
scroll to position [259, 0]
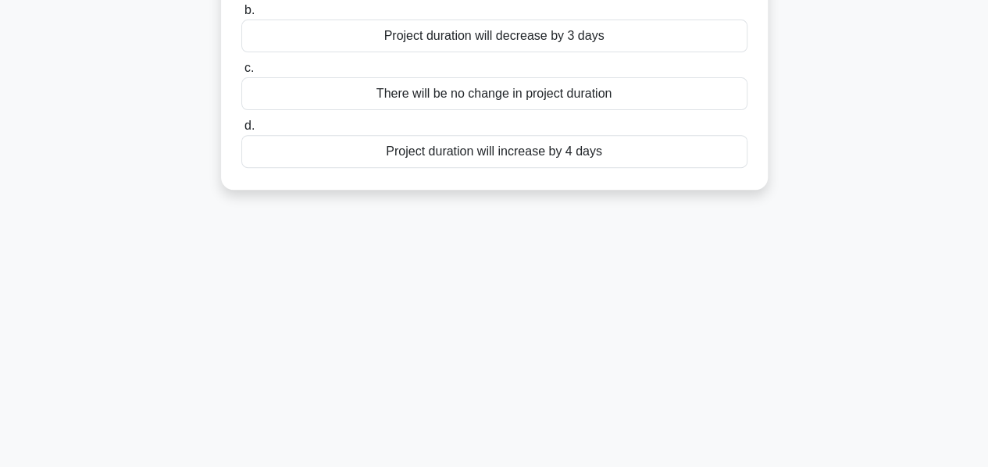
drag, startPoint x: 254, startPoint y: 121, endPoint x: 682, endPoint y: 185, distance: 432.9
click at [682, 185] on div "You are managing an IT project with tasks D (4 days), E (5 days), F (6 days), a…" at bounding box center [494, 20] width 891 height 377
copy div "You are managing an IT project with tasks D (4 days), E (5 days), F (6 days), a…"
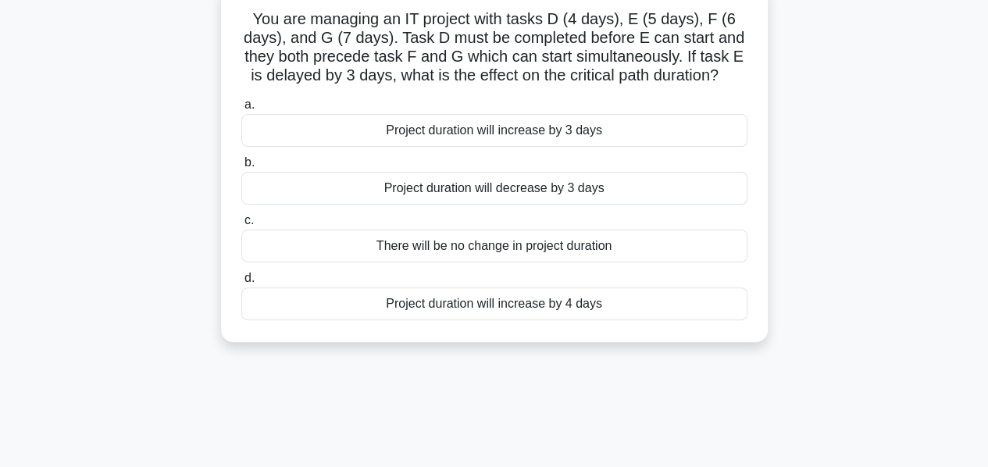
click at [573, 141] on div "Project duration will increase by 3 days" at bounding box center [494, 130] width 506 height 33
click at [241, 110] on input "a. Project duration will increase by 3 days" at bounding box center [241, 105] width 0 height 10
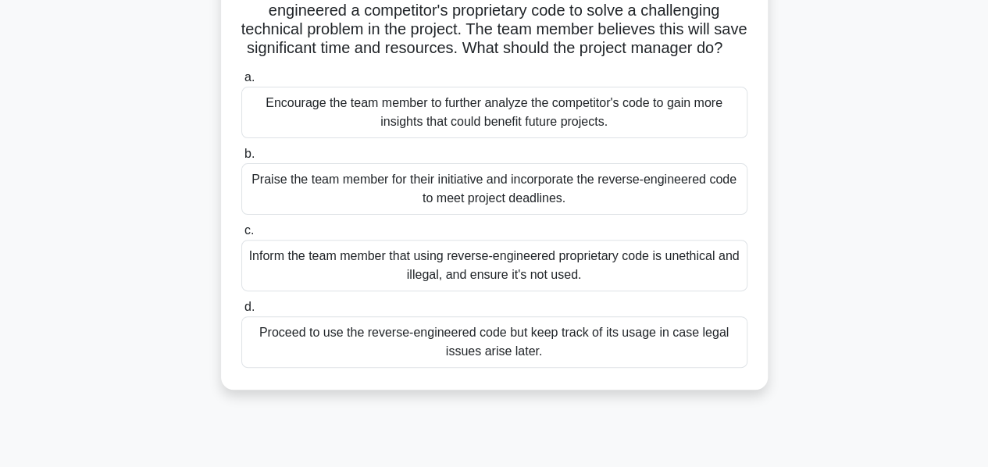
scroll to position [203, 0]
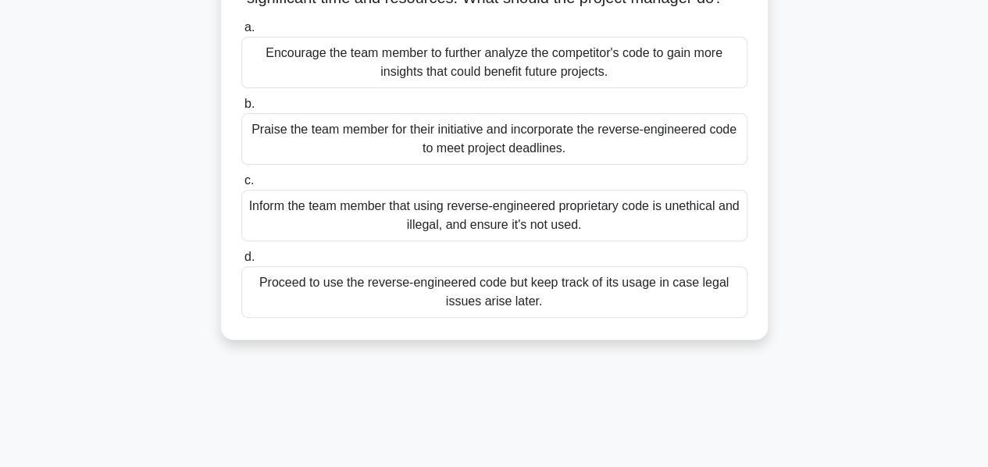
drag, startPoint x: 240, startPoint y: 123, endPoint x: 636, endPoint y: 359, distance: 461.1
click at [636, 359] on div "A project manager is leading a software development project. During a team meet…" at bounding box center [494, 123] width 891 height 470
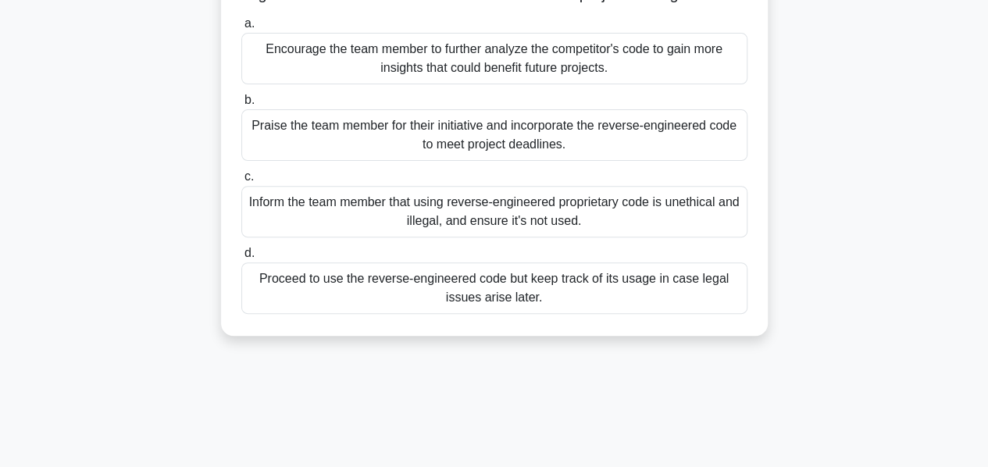
copy div "A project manager is leading a software development project. During a team meet…"
click at [357, 238] on div "Inform the team member that using reverse-engineered proprietary code is unethi…" at bounding box center [494, 212] width 506 height 52
click at [241, 182] on input "c. Inform the team member that using reverse-engineered proprietary code is une…" at bounding box center [241, 177] width 0 height 10
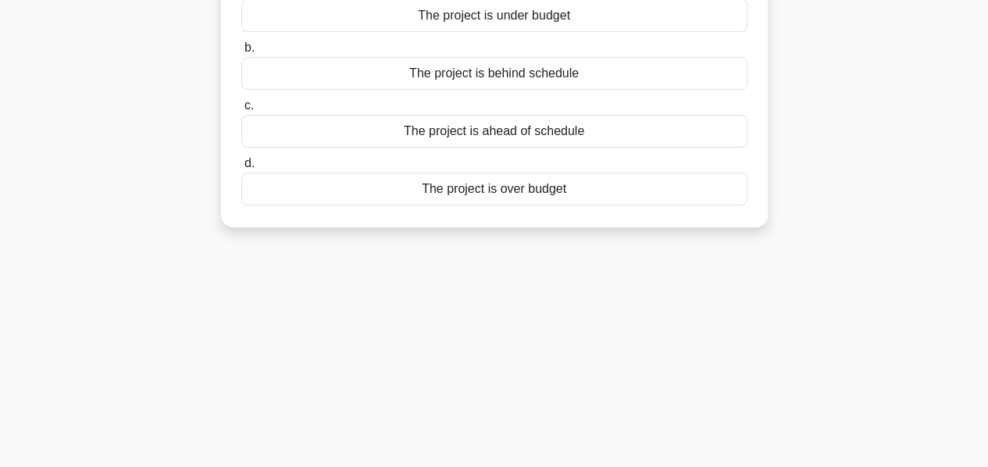
scroll to position [0, 0]
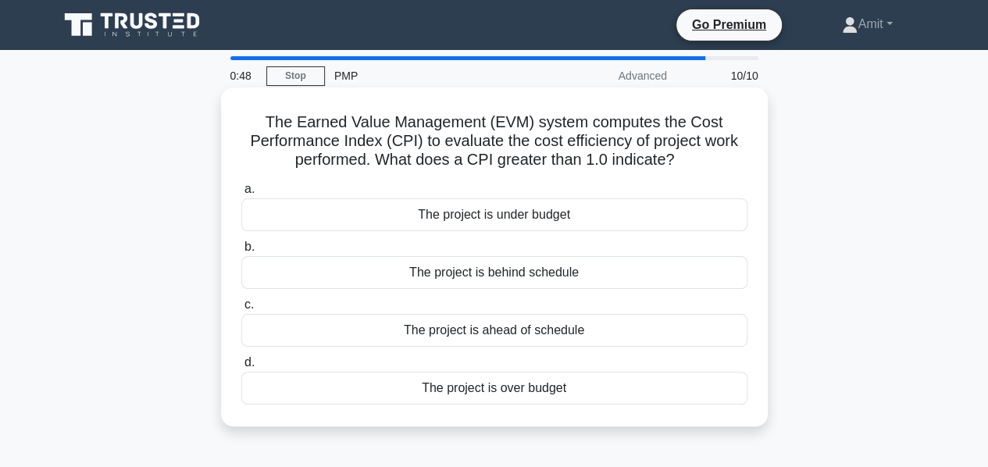
click at [582, 217] on div "The project is under budget" at bounding box center [494, 214] width 506 height 33
click at [241, 195] on input "a. The project is under budget" at bounding box center [241, 189] width 0 height 10
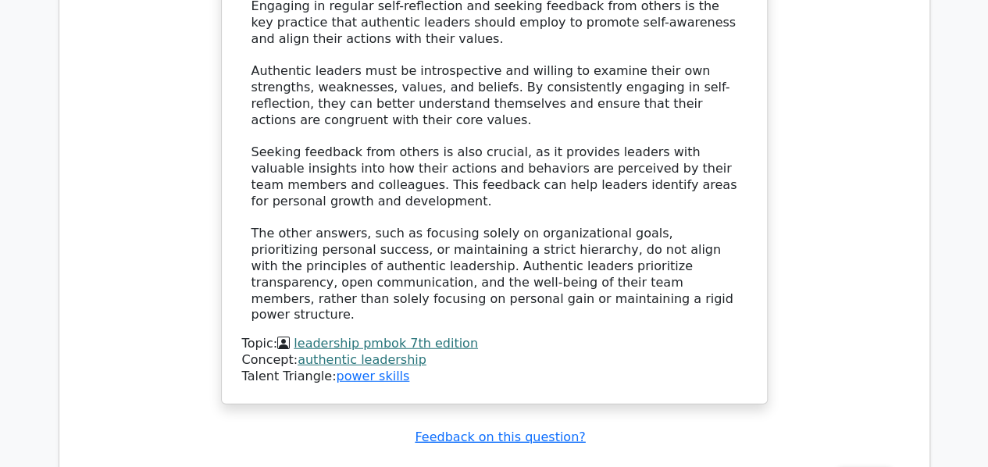
scroll to position [2188, 0]
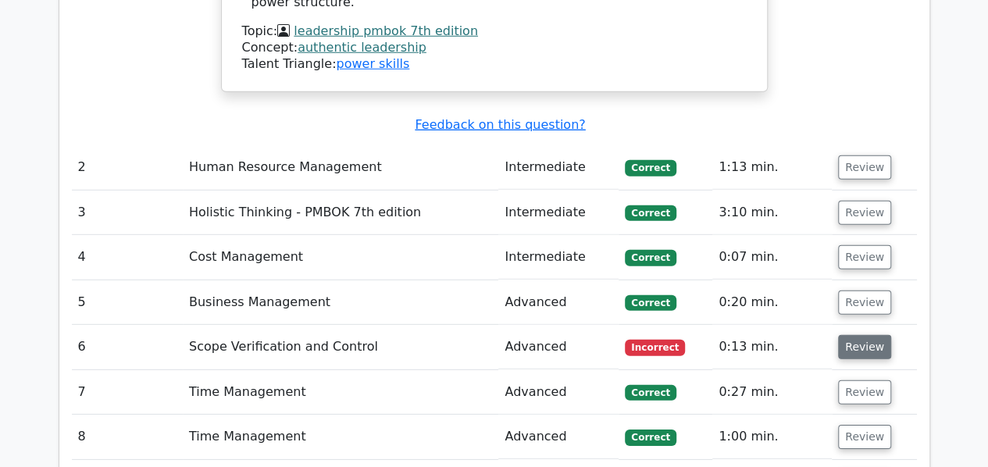
click at [881, 335] on button "Review" at bounding box center [864, 347] width 53 height 24
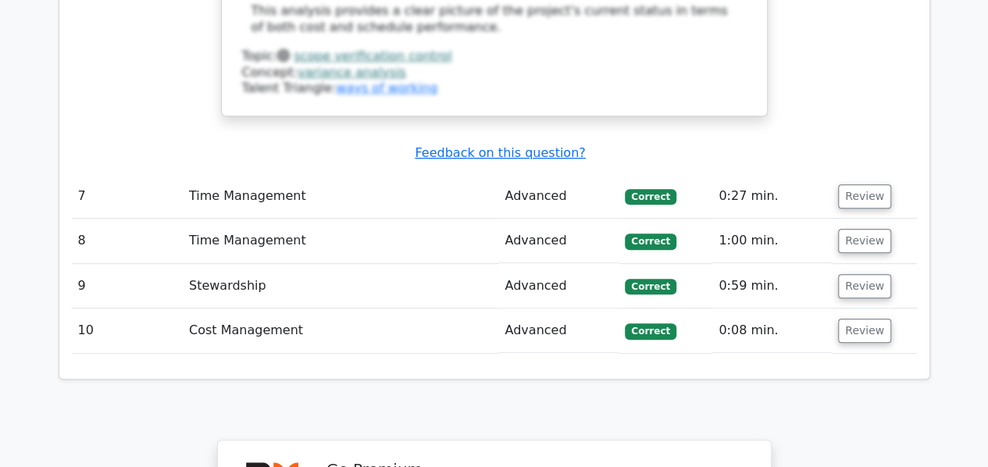
scroll to position [3594, 0]
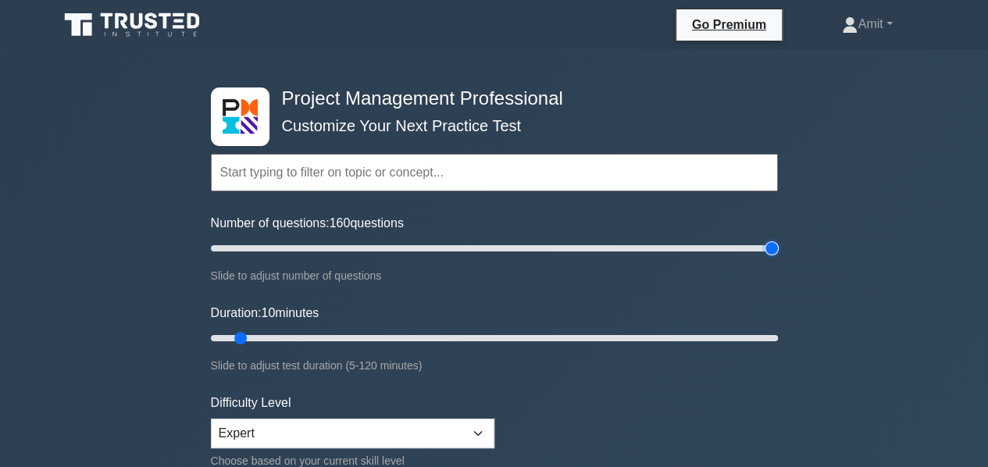
drag, startPoint x: 233, startPoint y: 243, endPoint x: 827, endPoint y: 252, distance: 593.9
click at [778, 252] on input "Number of questions: 160 questions" at bounding box center [494, 248] width 567 height 19
drag, startPoint x: 770, startPoint y: 246, endPoint x: 263, endPoint y: 249, distance: 507.9
type input "20"
click at [263, 249] on input "Number of questions: 20 questions" at bounding box center [494, 248] width 567 height 19
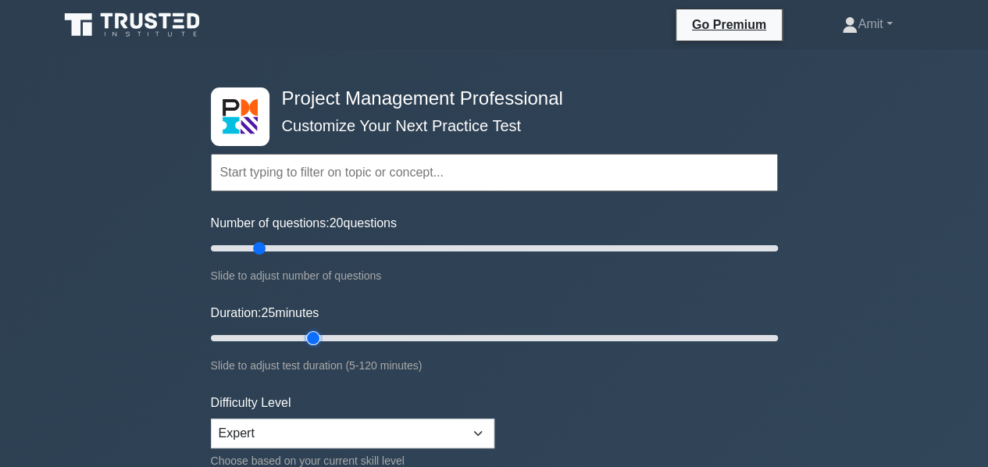
drag, startPoint x: 242, startPoint y: 335, endPoint x: 315, endPoint y: 340, distance: 72.8
click at [315, 340] on input "Duration: 25 minutes" at bounding box center [494, 338] width 567 height 19
drag, startPoint x: 315, startPoint y: 340, endPoint x: 328, endPoint y: 338, distance: 13.5
type input "30"
click at [328, 338] on input "Duration: 30 minutes" at bounding box center [494, 338] width 567 height 19
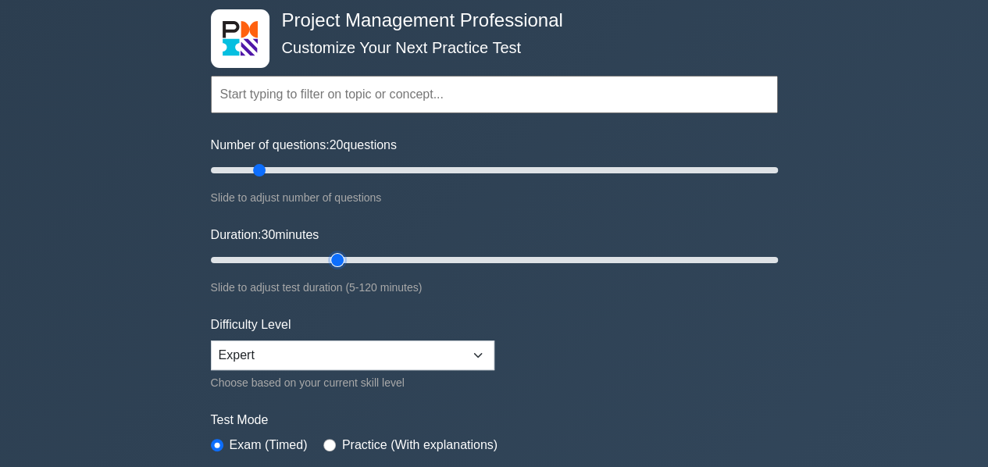
scroll to position [234, 0]
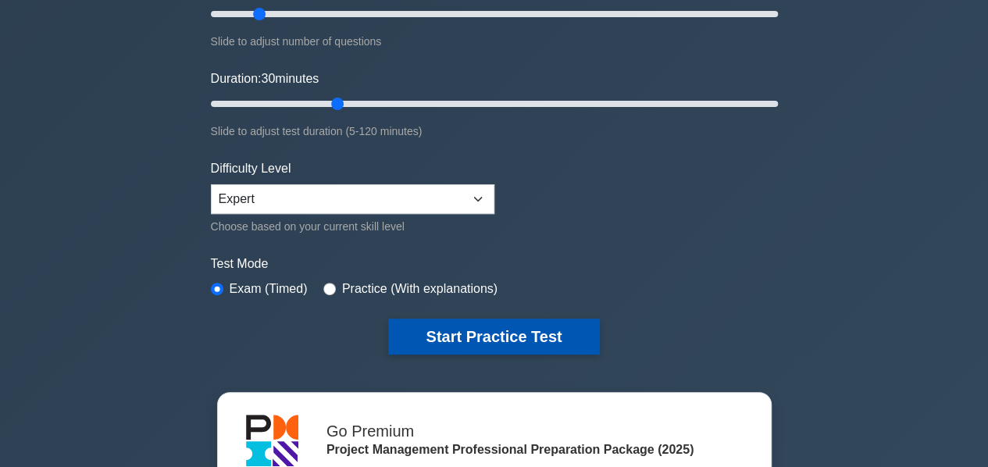
click at [473, 337] on button "Start Practice Test" at bounding box center [493, 337] width 211 height 36
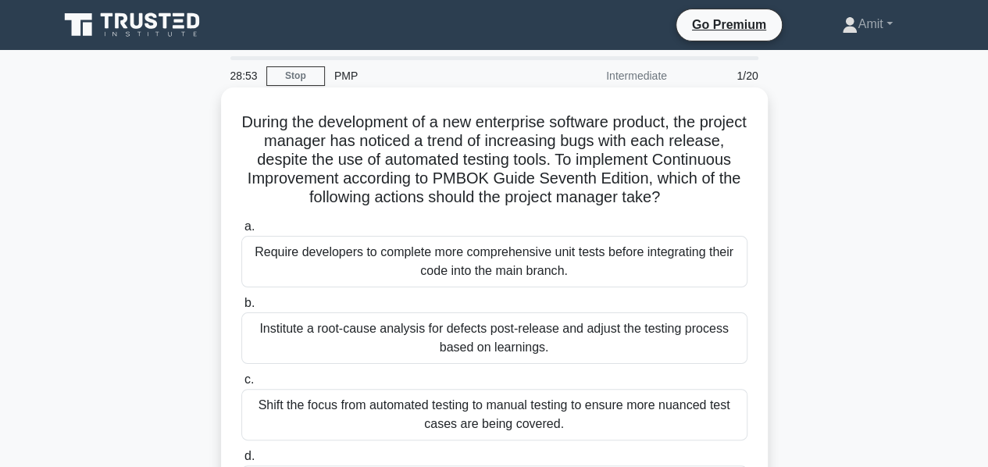
click at [552, 266] on div "Require developers to complete more comprehensive unit tests before integrating…" at bounding box center [494, 262] width 506 height 52
click at [241, 232] on input "a. Require developers to complete more comprehensive unit tests before integrat…" at bounding box center [241, 227] width 0 height 10
